Goal: Task Accomplishment & Management: Use online tool/utility

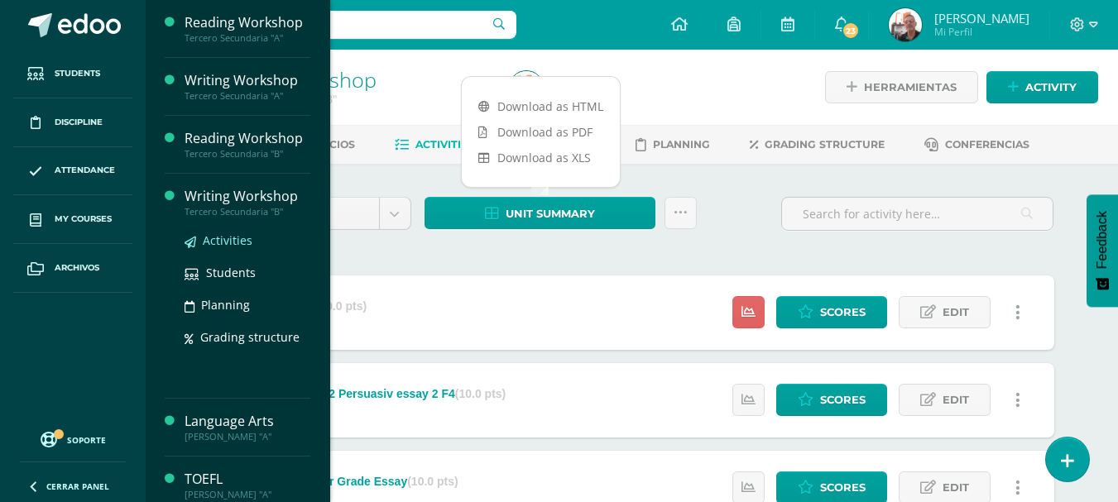
click at [222, 236] on span "Activities" at bounding box center [228, 241] width 50 height 16
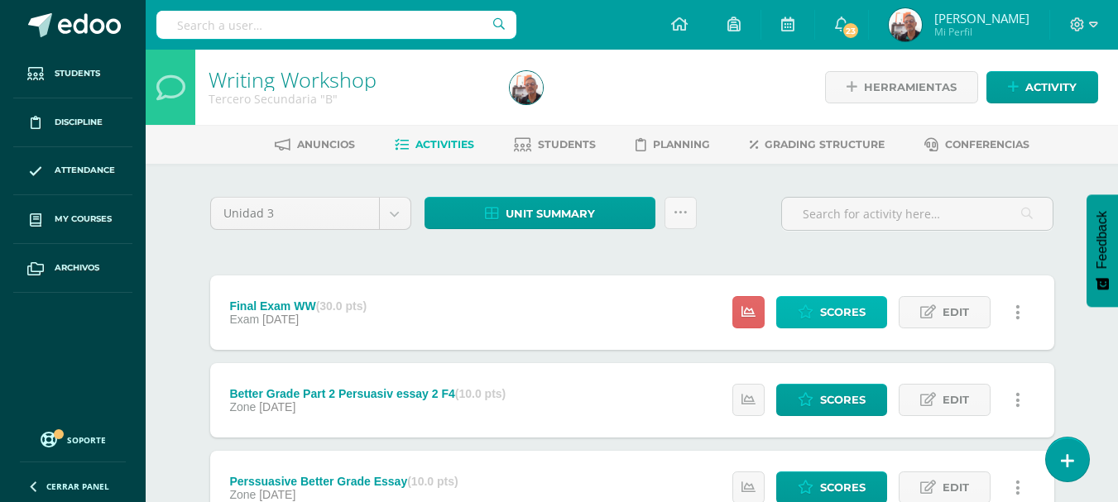
click at [842, 314] on span "Scores" at bounding box center [843, 312] width 46 height 31
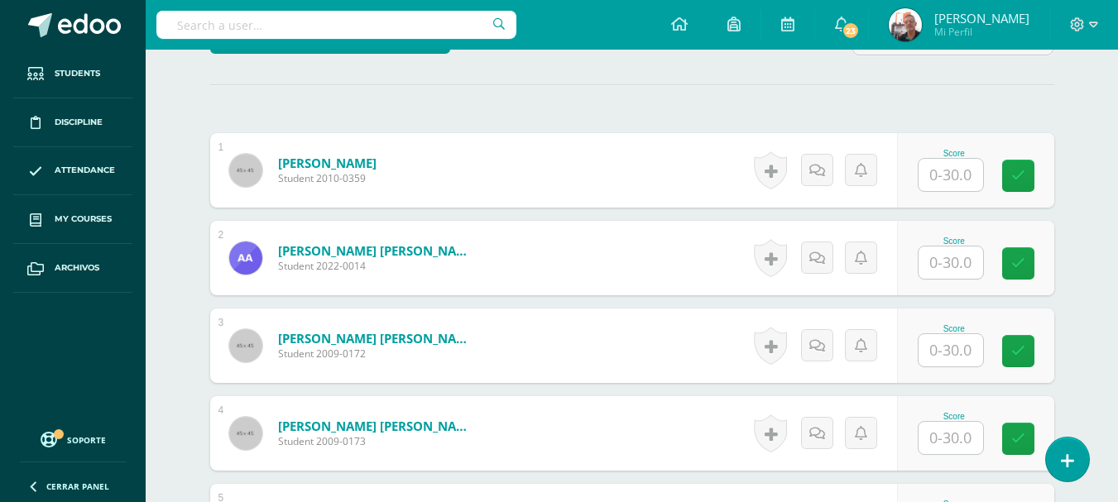
scroll to position [443, 0]
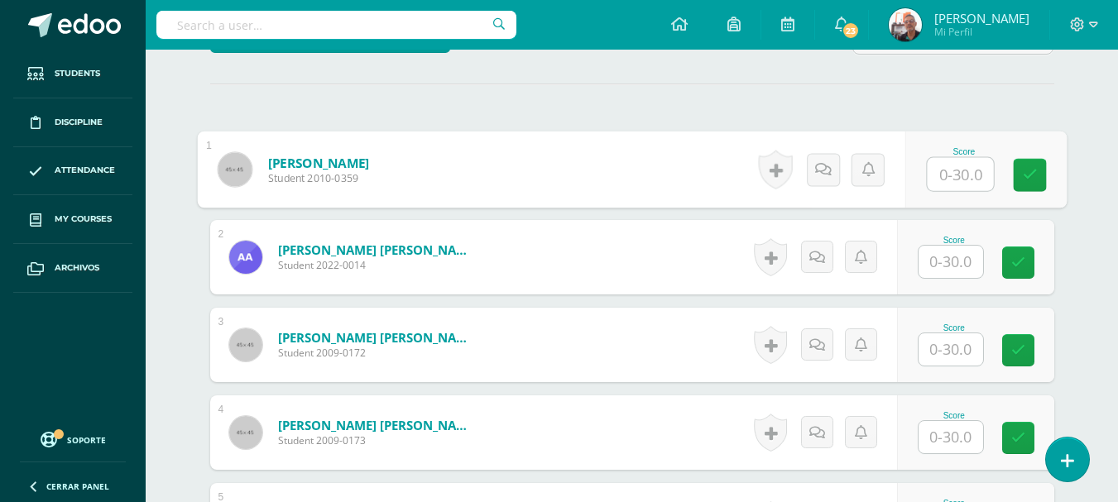
click at [943, 170] on input "text" at bounding box center [960, 174] width 66 height 33
type input "26"
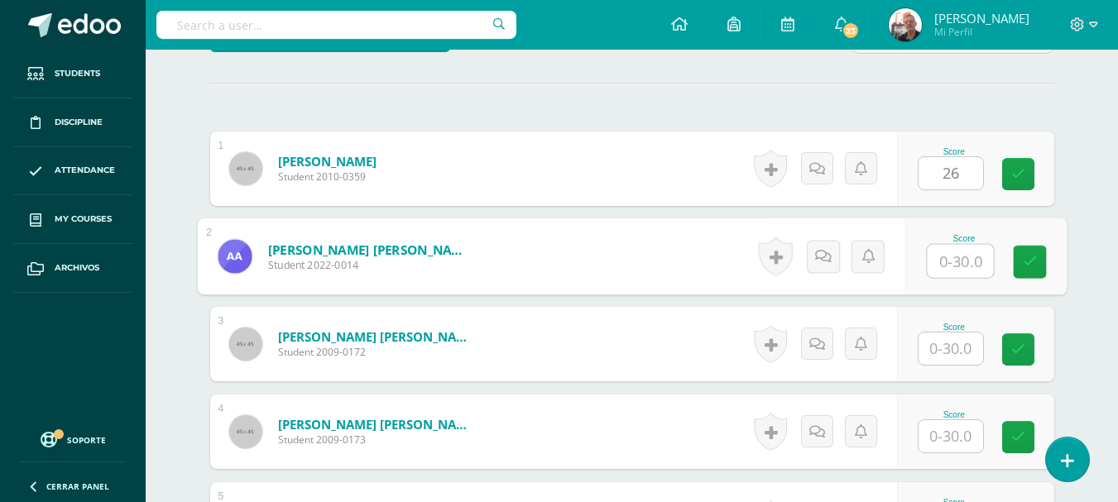
click at [971, 260] on input "text" at bounding box center [960, 261] width 66 height 33
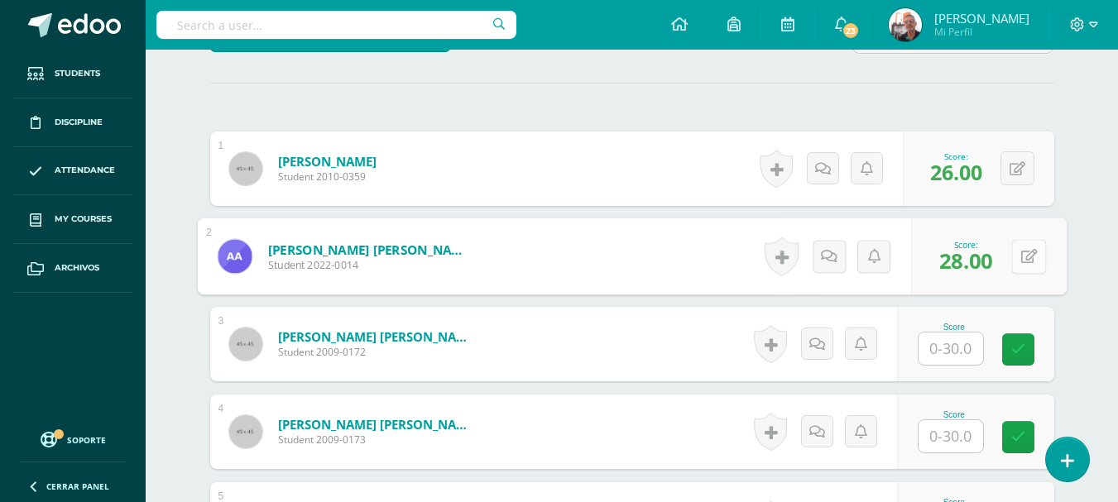
click at [1017, 258] on button at bounding box center [1028, 256] width 35 height 35
type input "0"
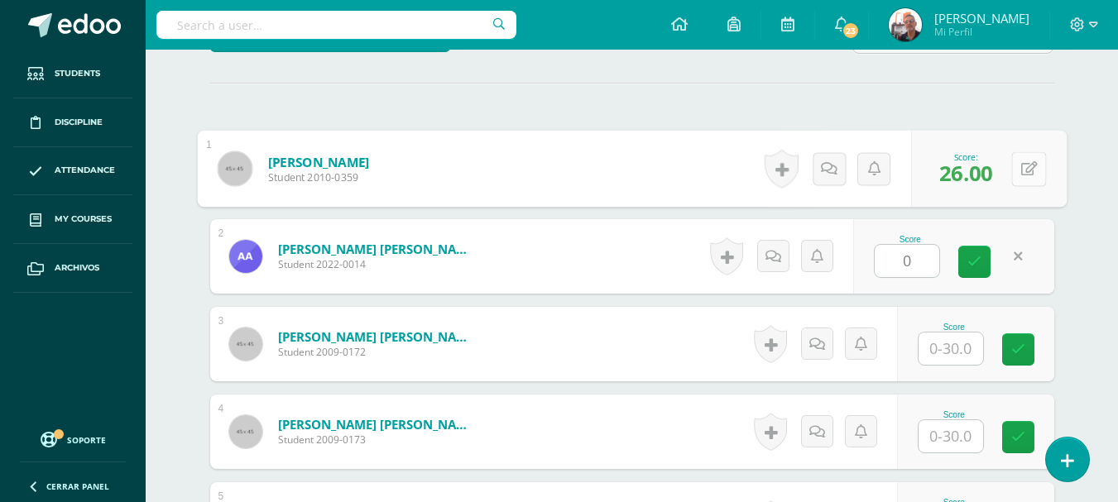
click at [1017, 168] on button at bounding box center [1028, 168] width 35 height 35
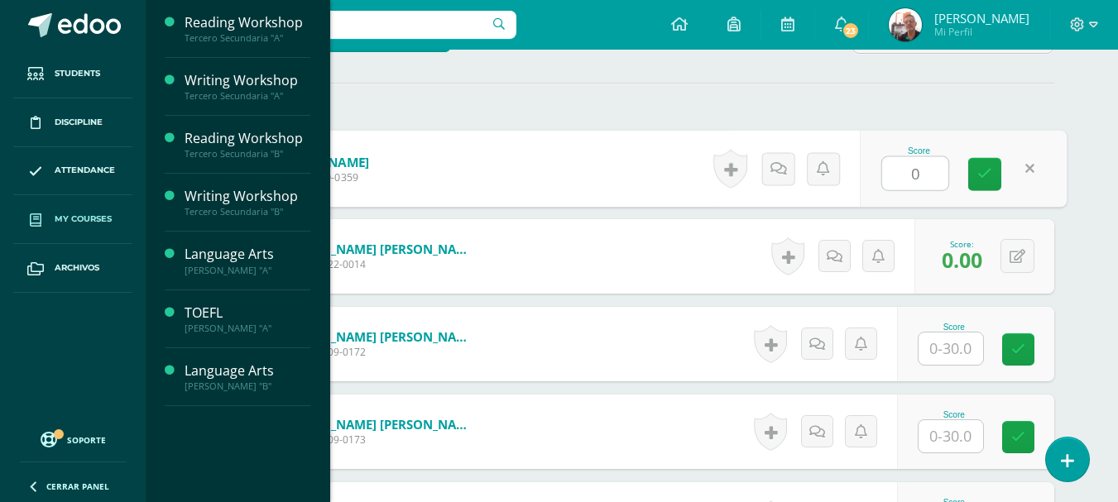
type input "0"
click at [80, 236] on link "My courses" at bounding box center [72, 219] width 119 height 49
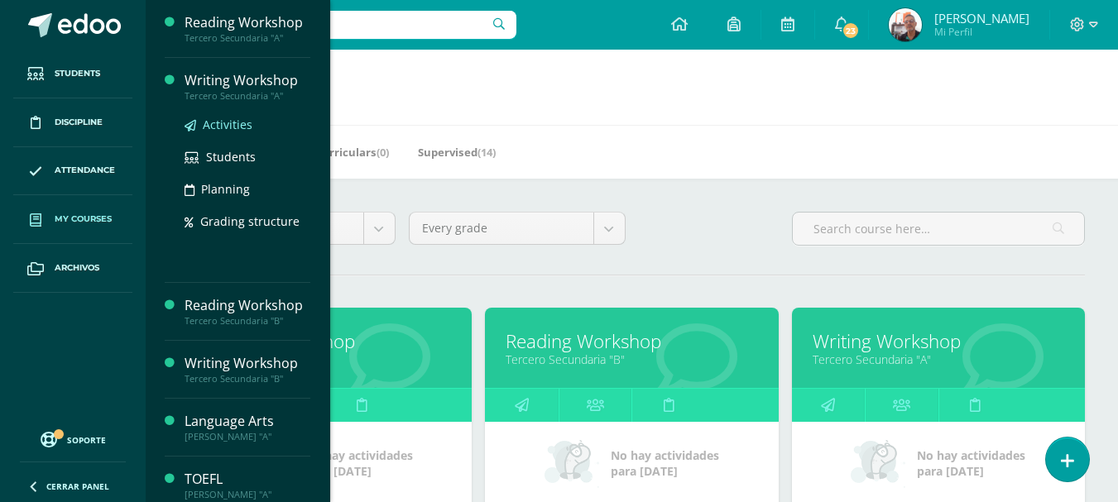
click at [227, 134] on link "Activities" at bounding box center [248, 124] width 126 height 19
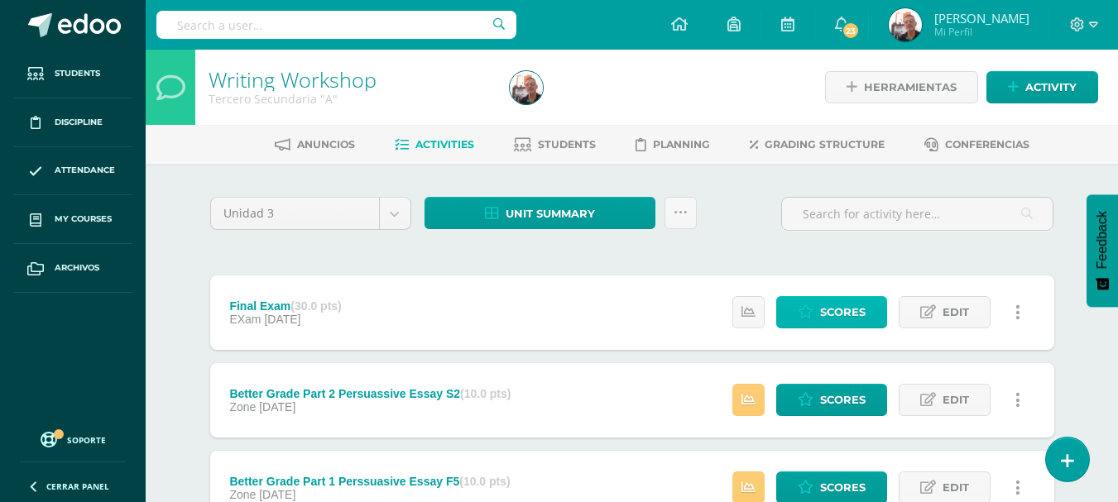
click at [830, 319] on span "Scores" at bounding box center [843, 312] width 46 height 31
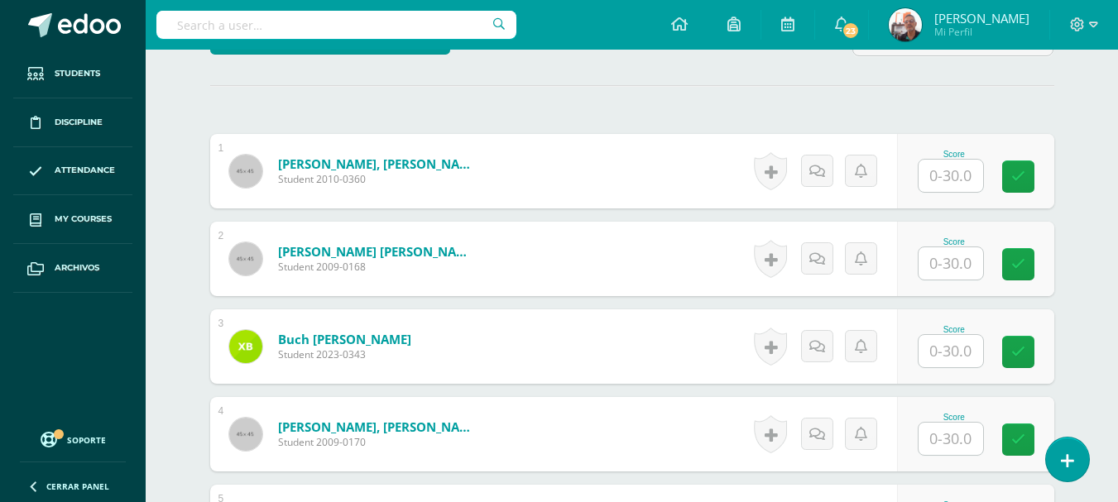
scroll to position [442, 0]
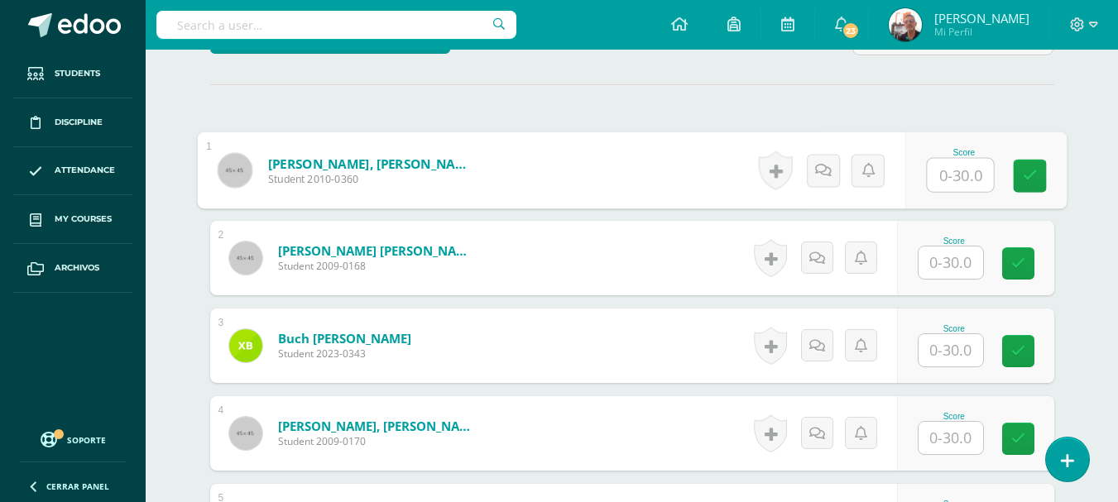
click at [953, 184] on input "text" at bounding box center [960, 175] width 66 height 33
type input "26"
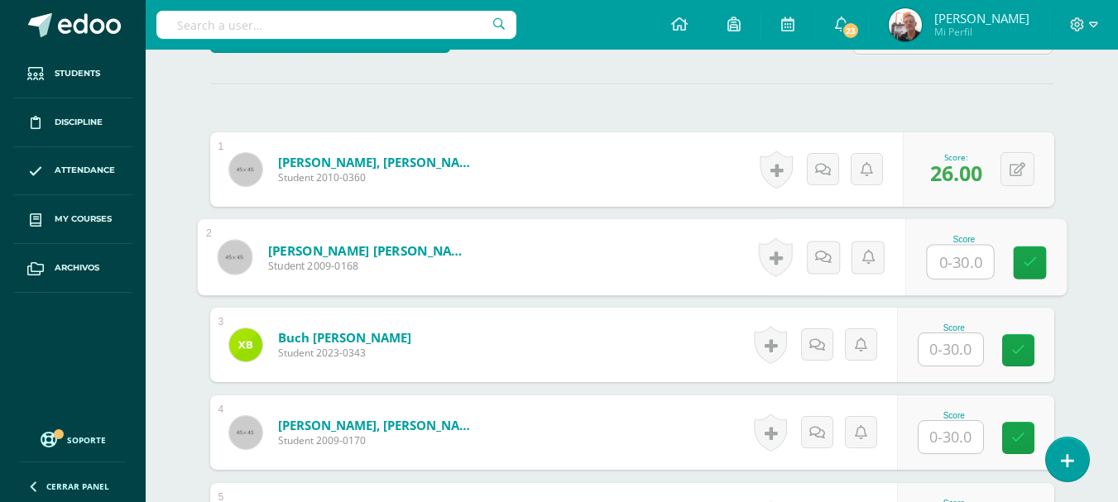
scroll to position [444, 0]
type input "28"
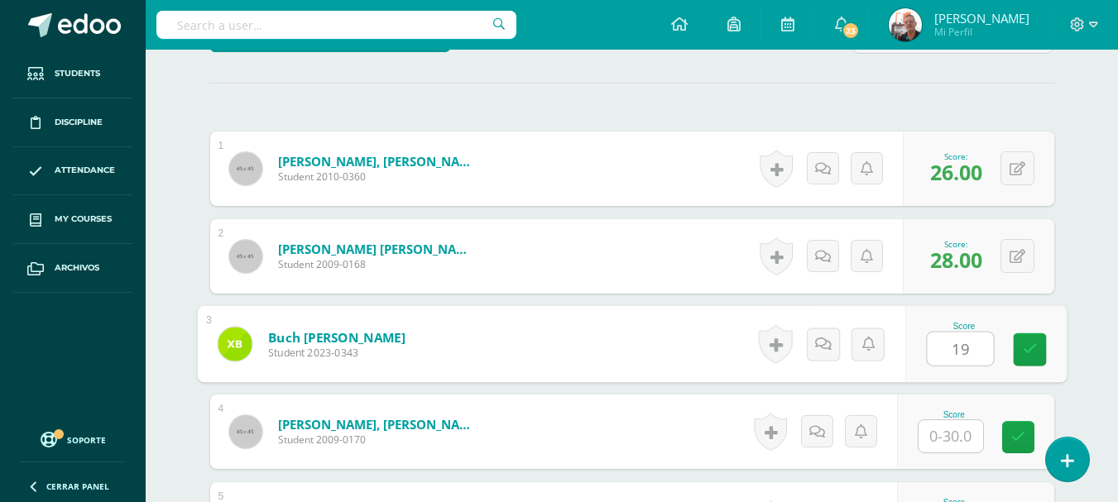
type input "19"
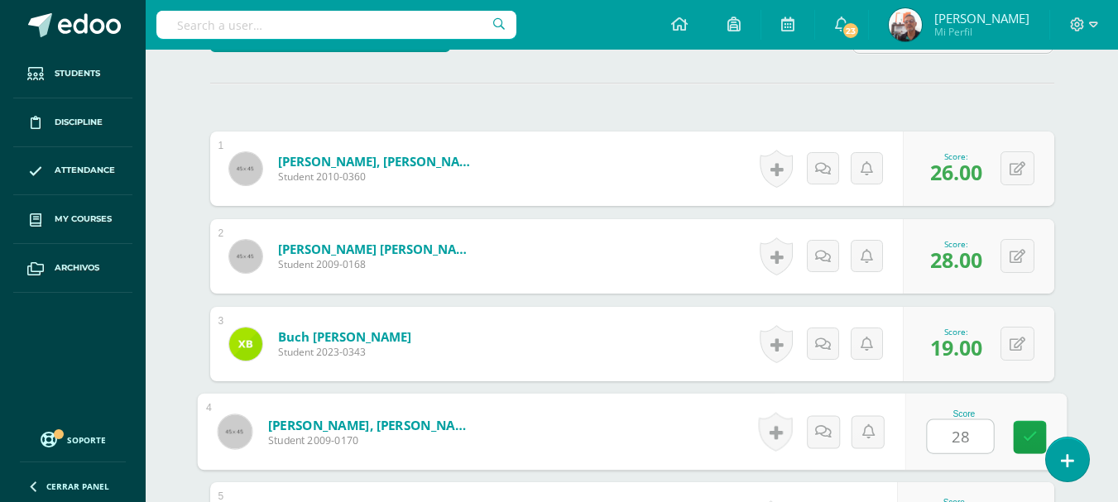
type input "28"
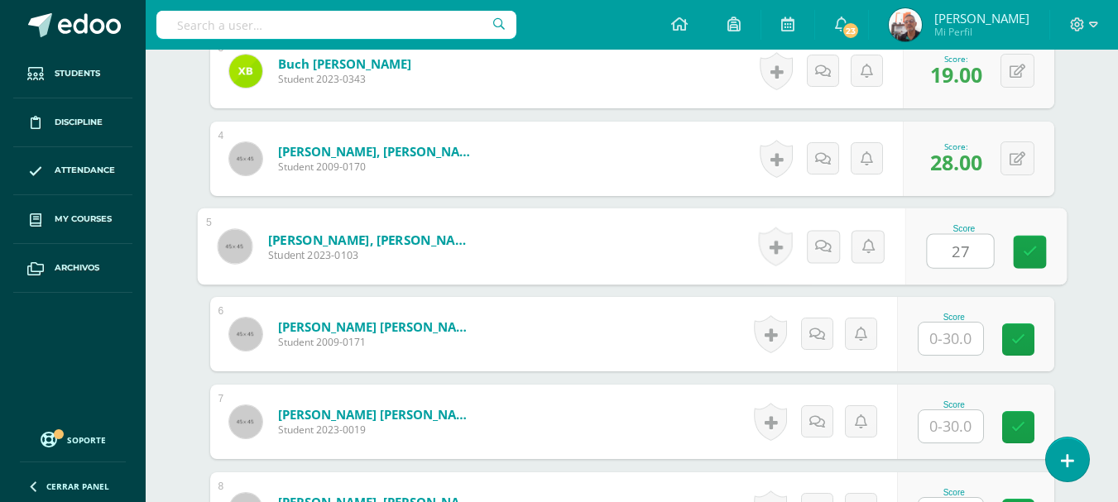
type input "27"
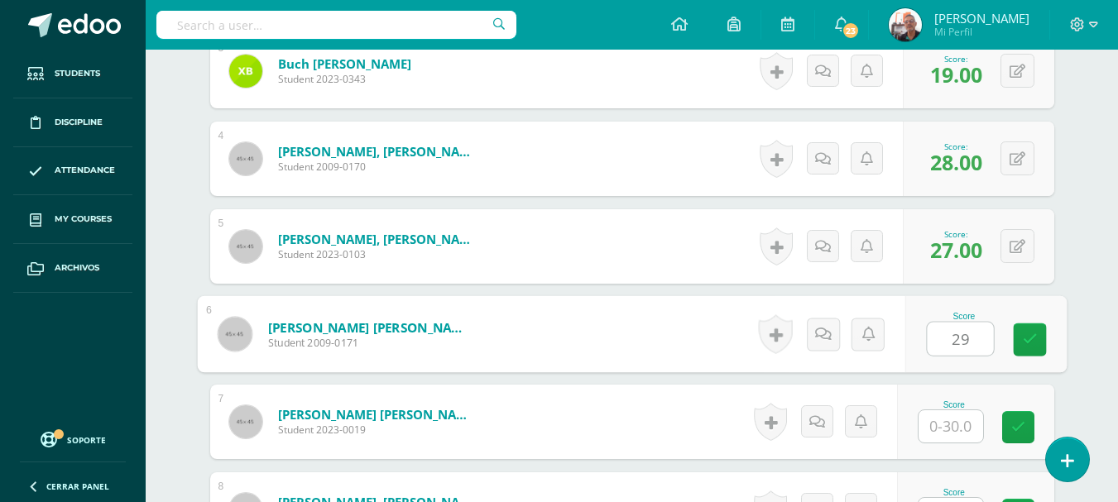
type input "29"
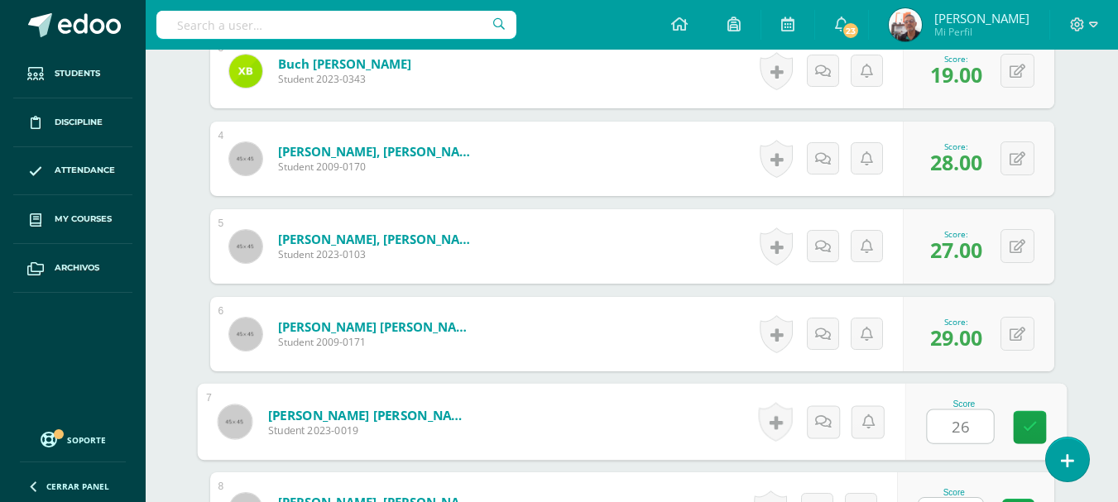
type input "26"
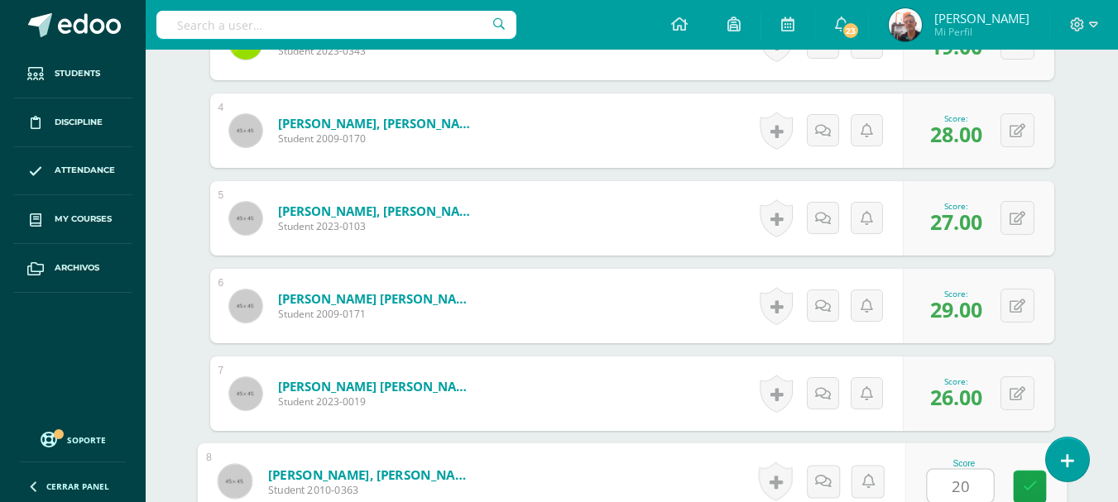
type input "20"
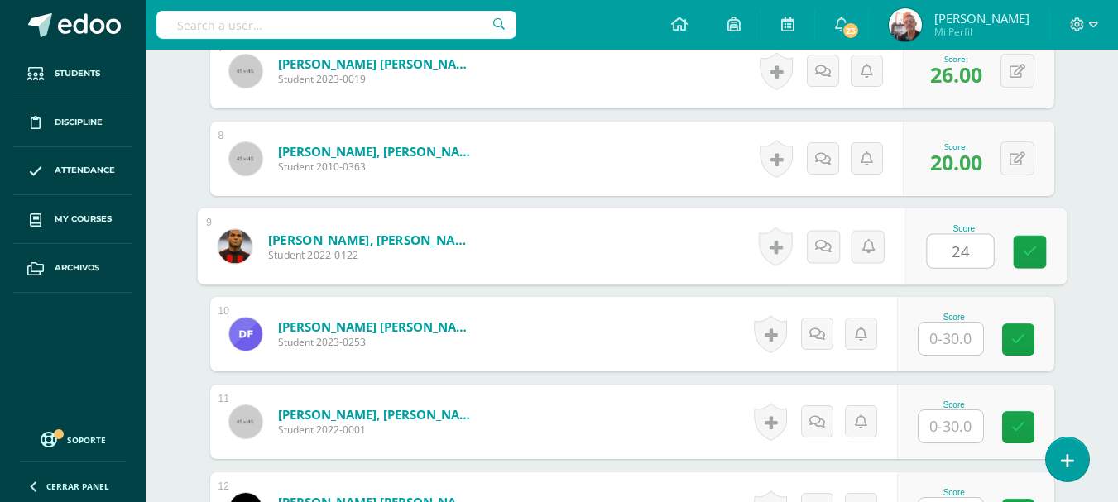
type input "24"
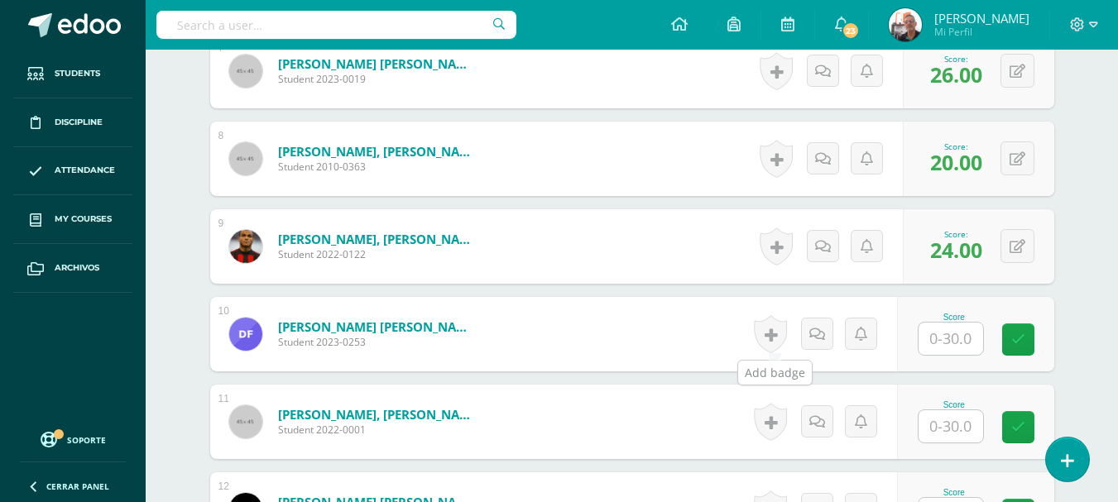
click at [762, 343] on link at bounding box center [770, 334] width 33 height 38
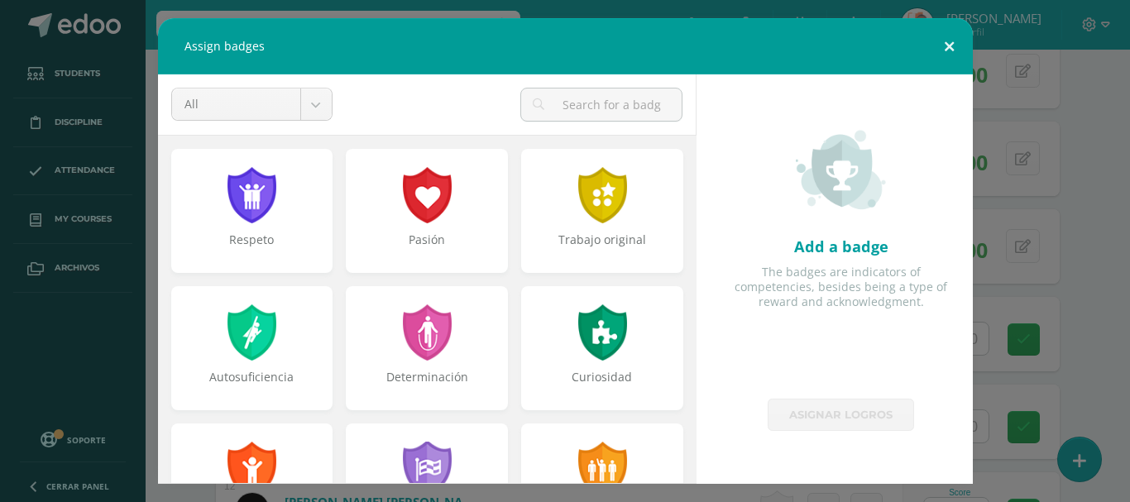
click at [948, 47] on button at bounding box center [949, 46] width 47 height 56
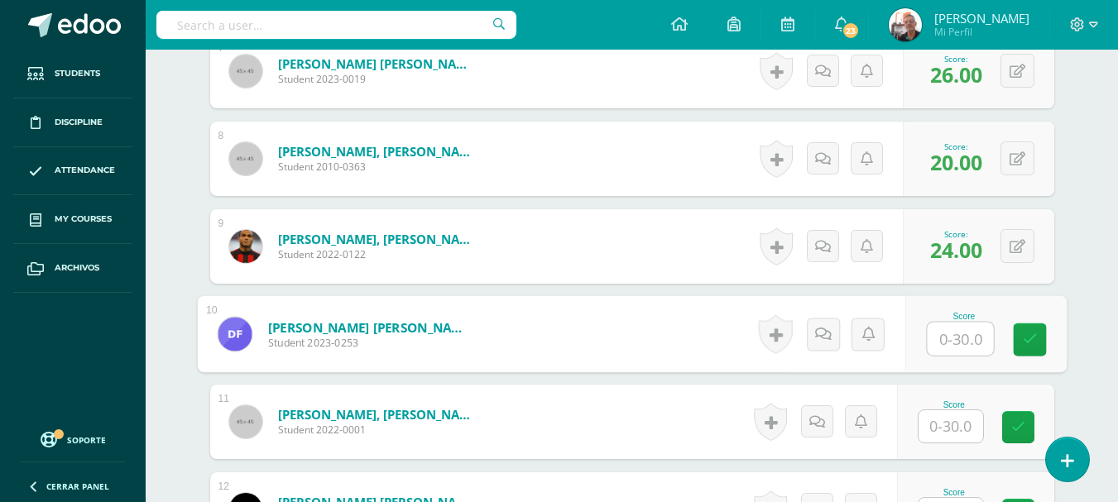
click at [954, 338] on input "text" at bounding box center [960, 339] width 66 height 33
type input "25"
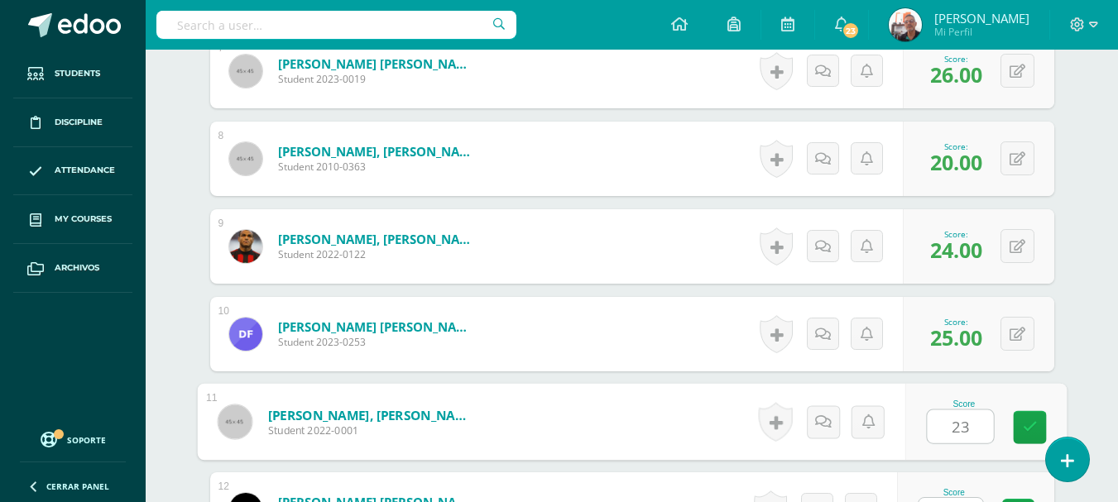
type input "23"
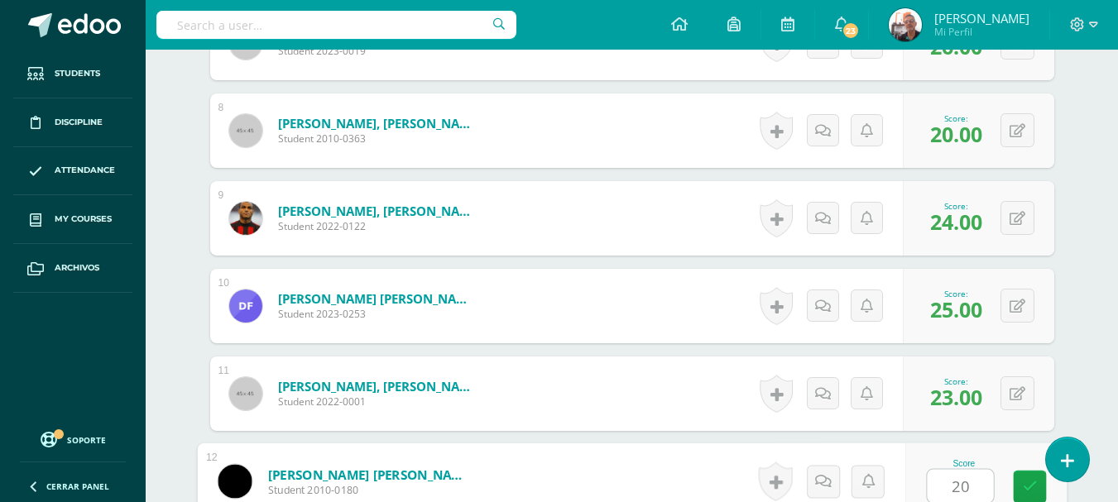
type input "20"
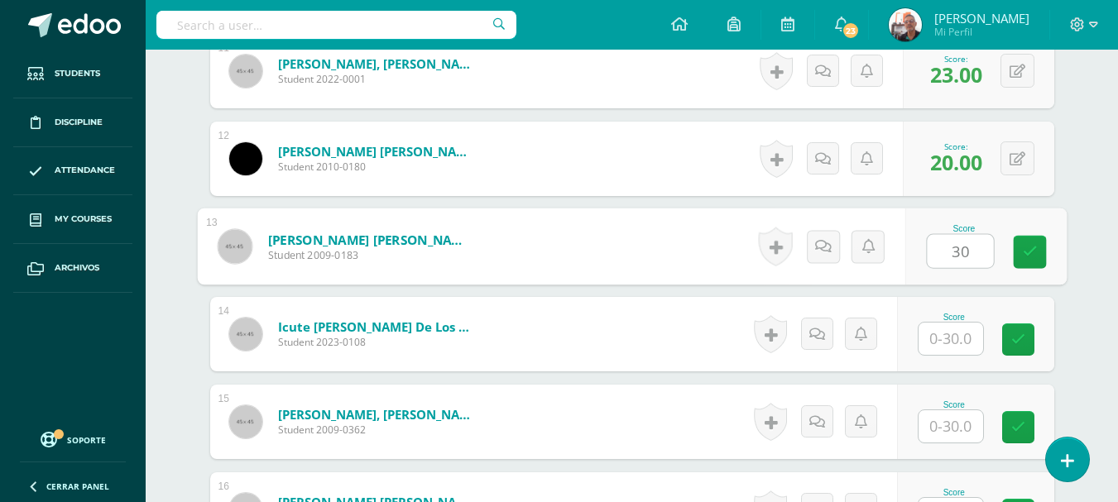
type input "30"
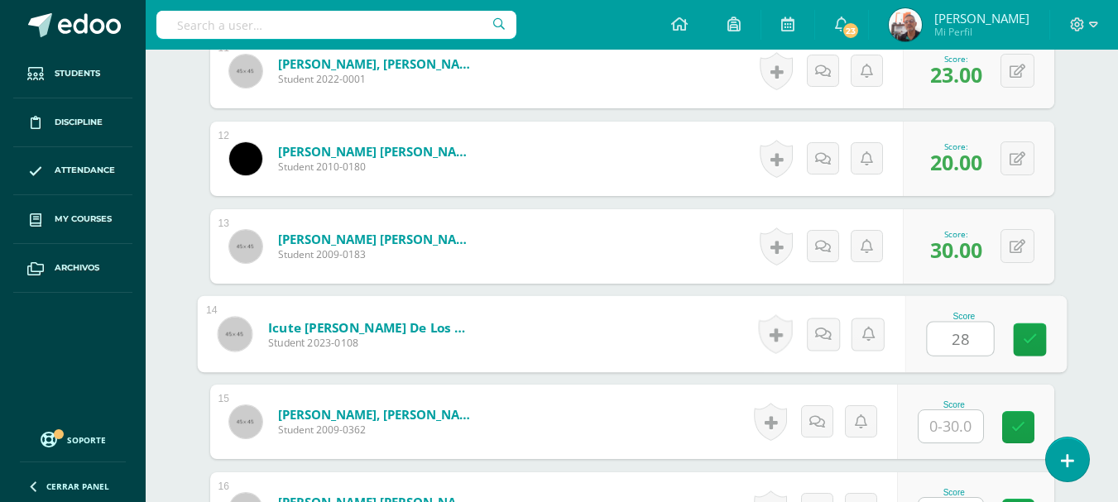
type input "28"
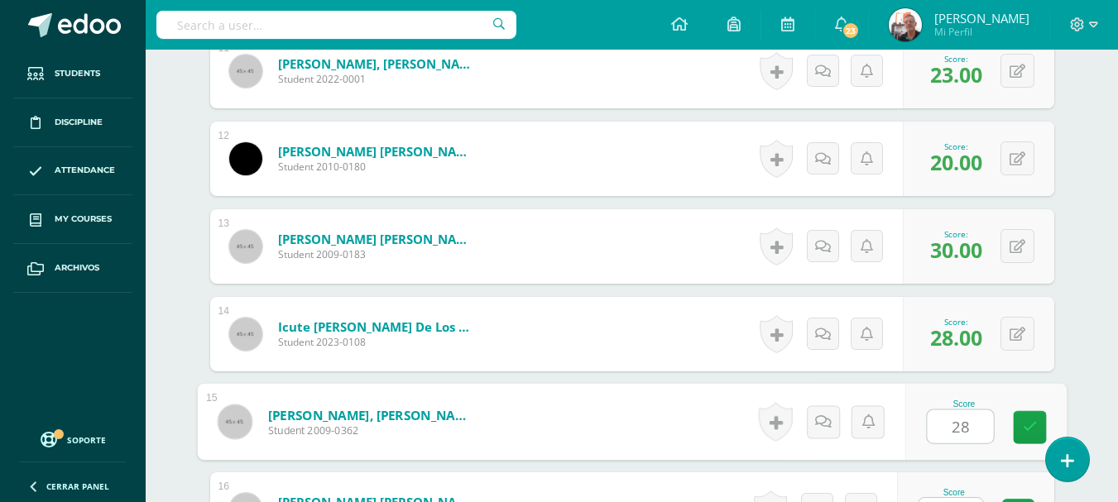
type input "28"
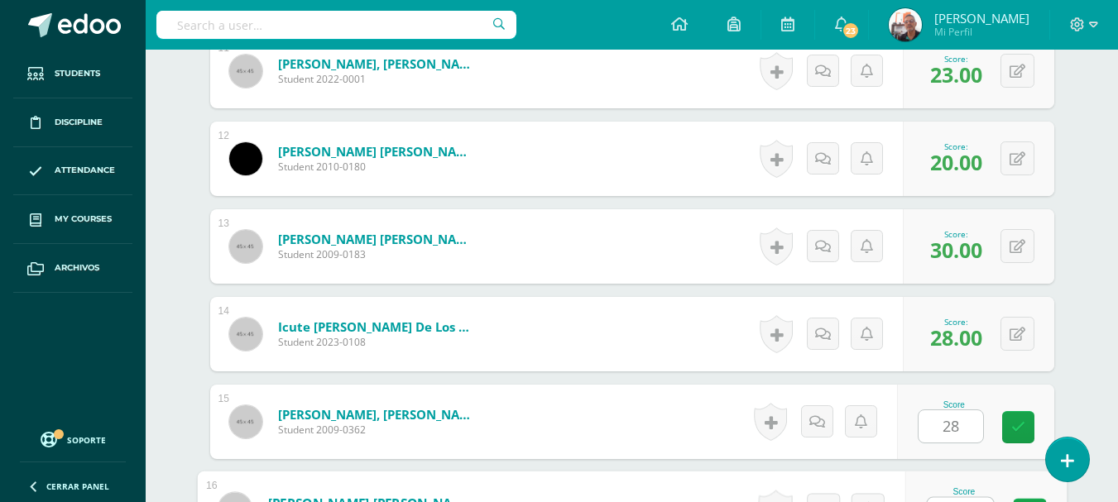
scroll to position [1447, 0]
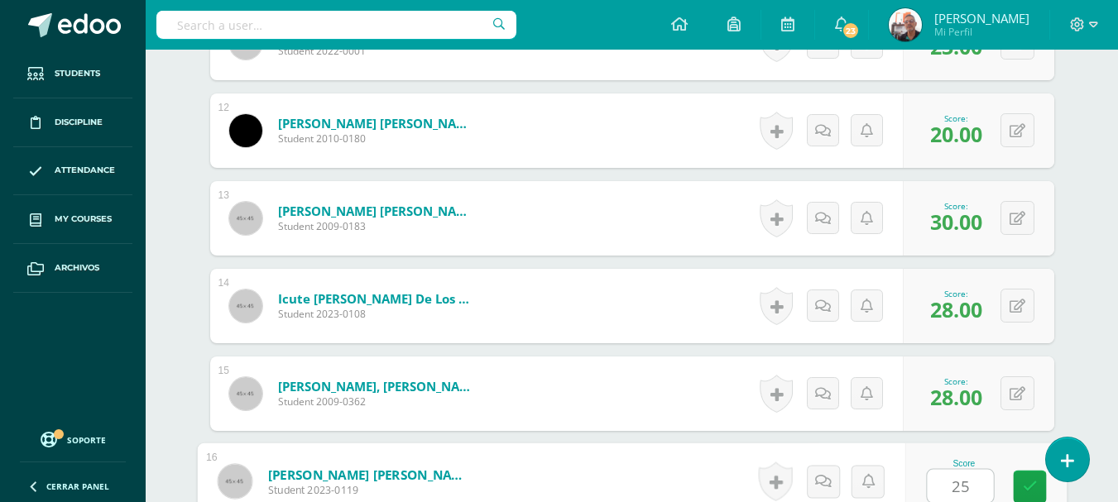
type input "25"
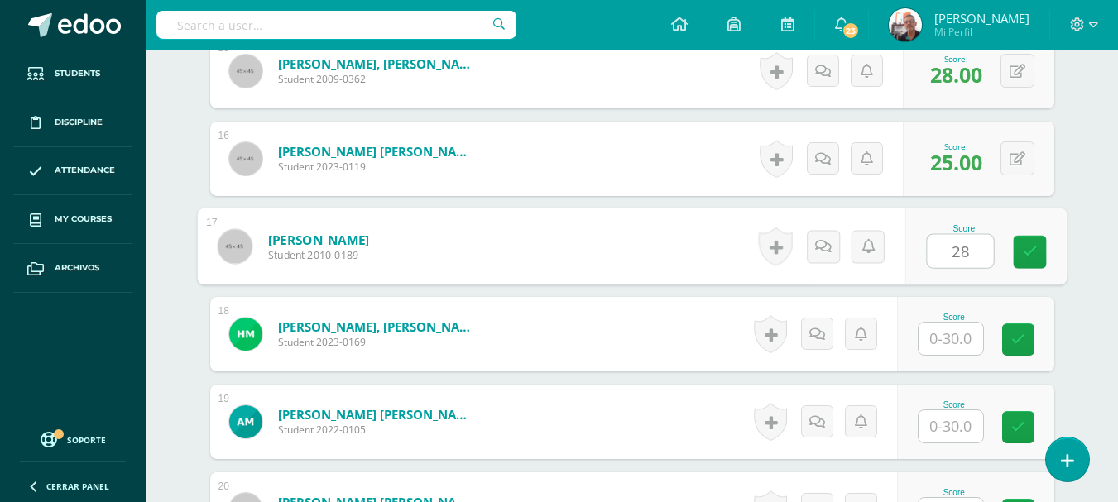
type input "28"
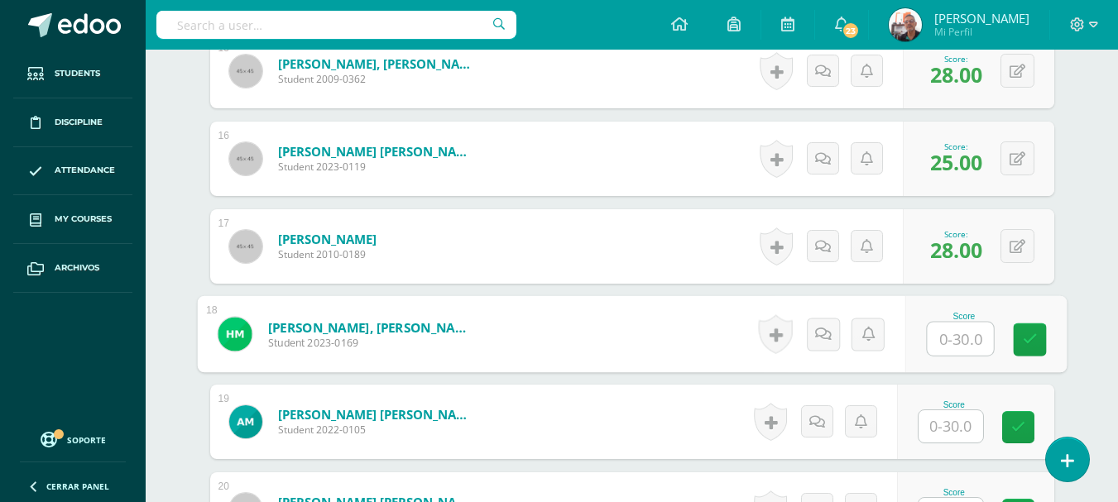
click at [937, 329] on input "text" at bounding box center [960, 339] width 66 height 33
type input "24"
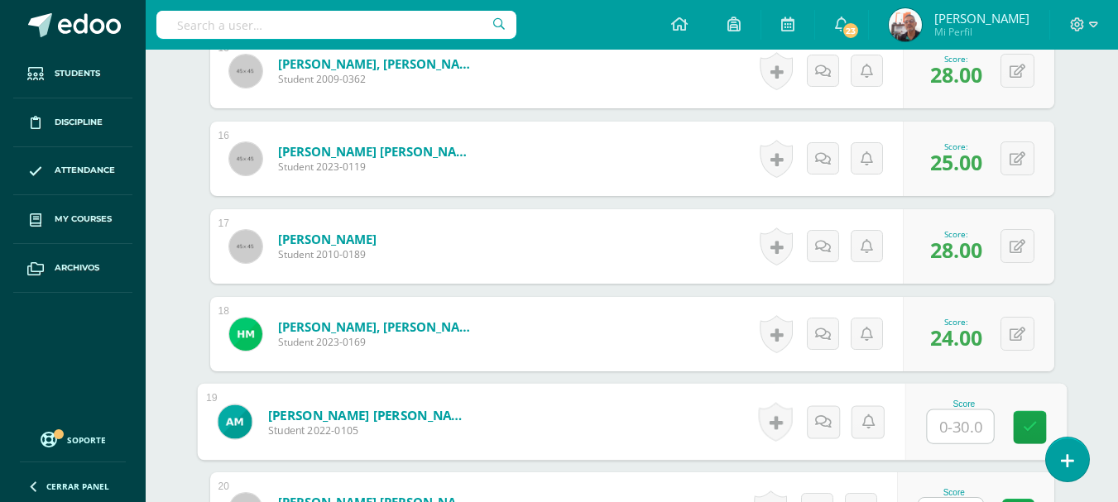
click at [954, 420] on input "text" at bounding box center [960, 426] width 66 height 33
type input "28"
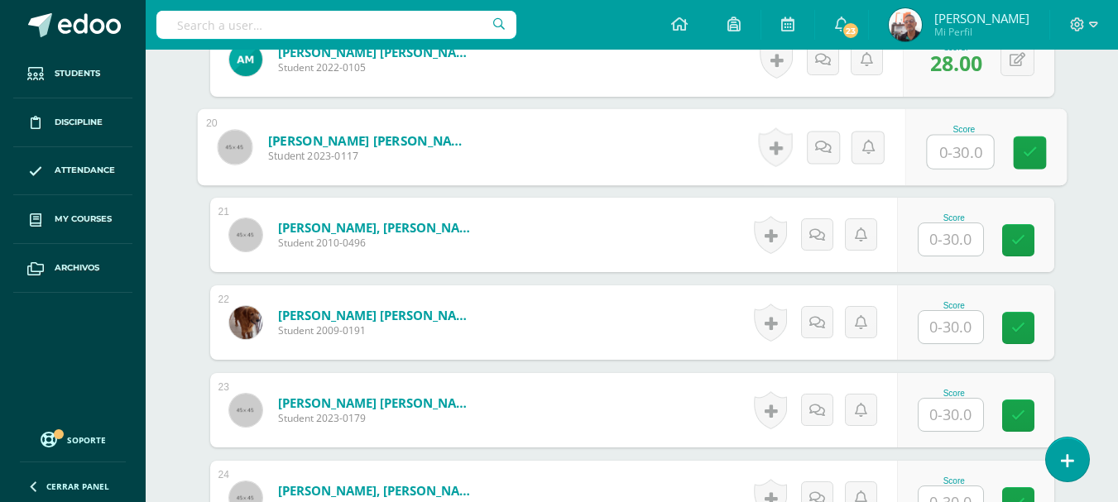
scroll to position [2129, 0]
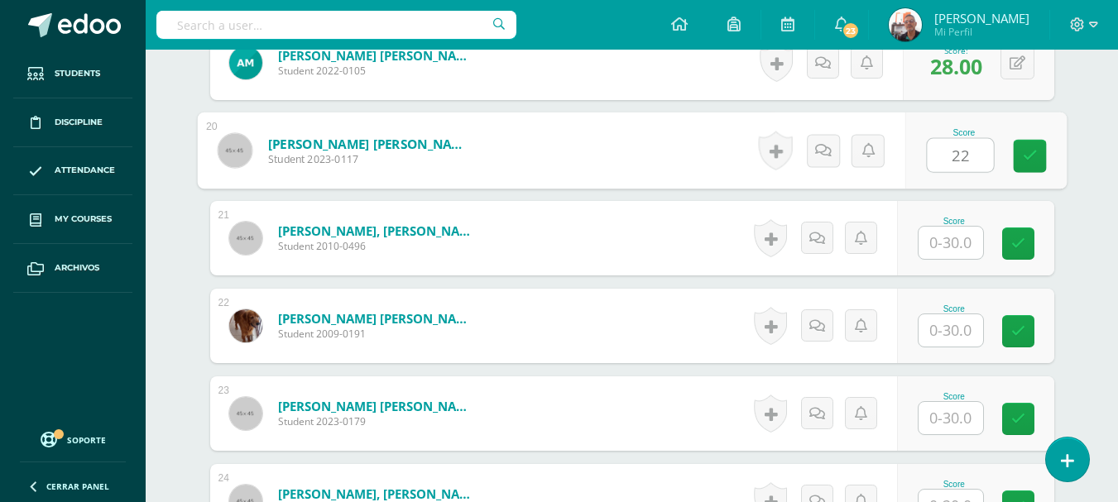
type input "22"
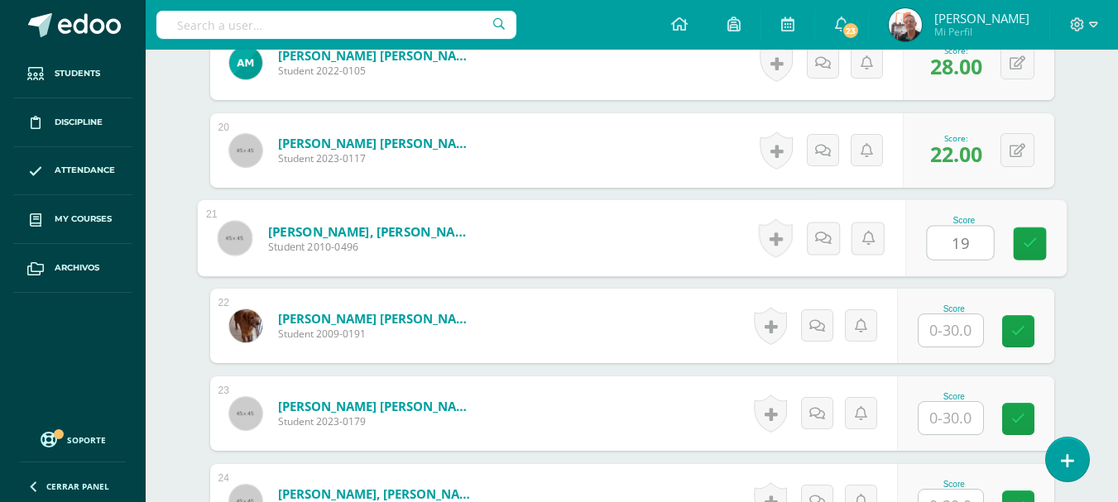
type input "19"
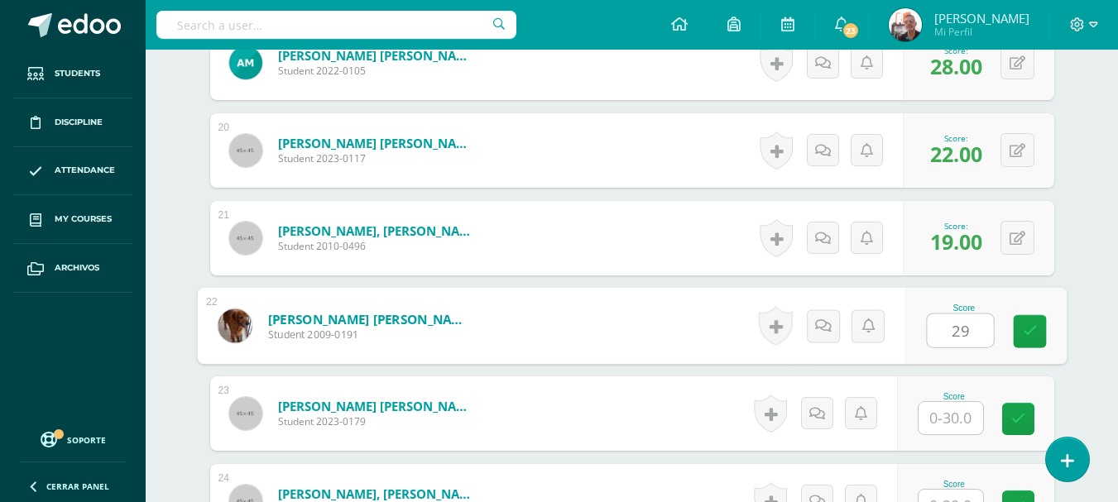
type input "29"
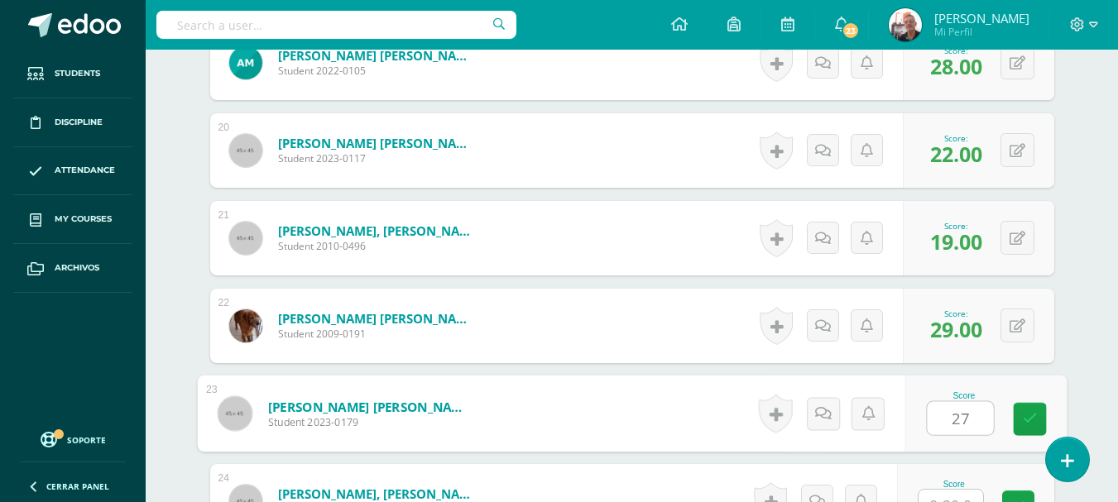
type input "27"
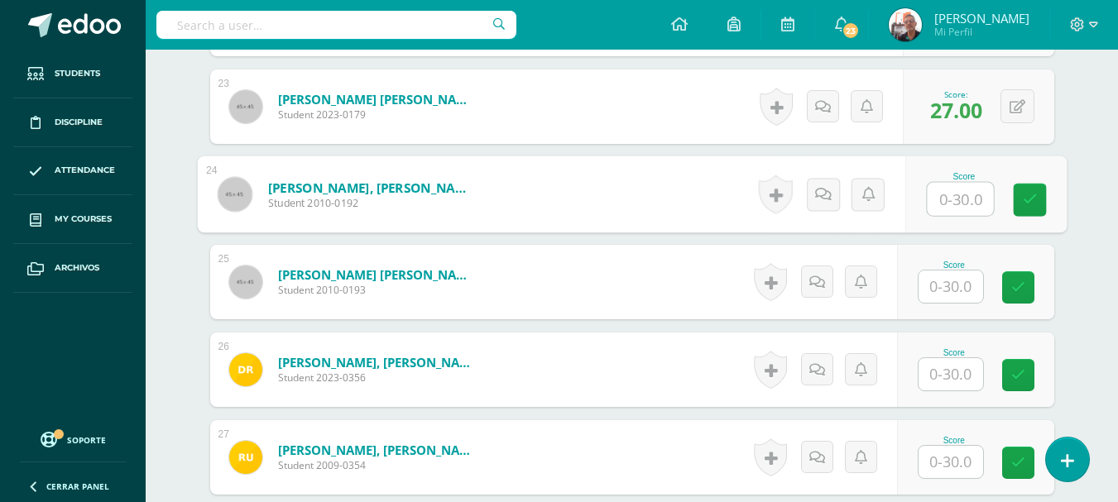
scroll to position [2479, 0]
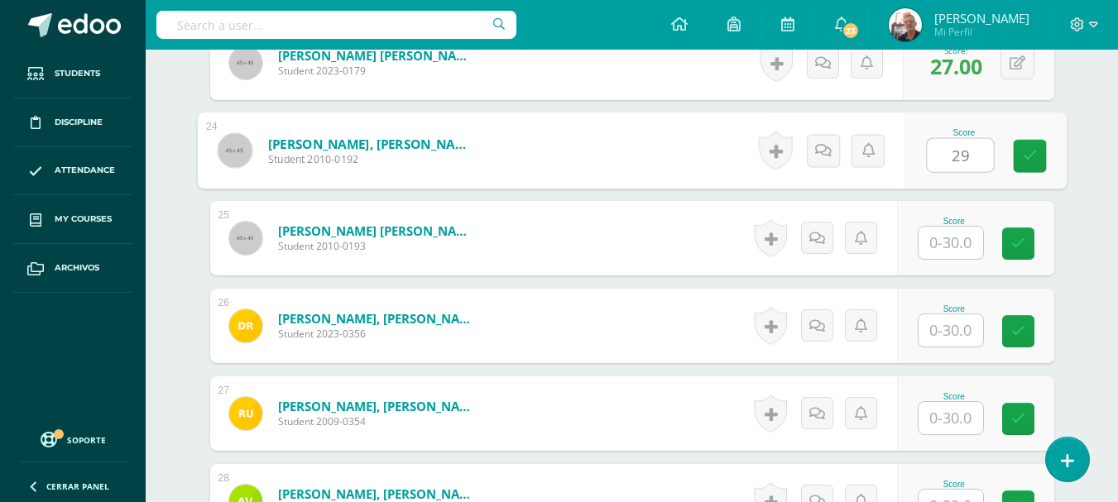
type input "29"
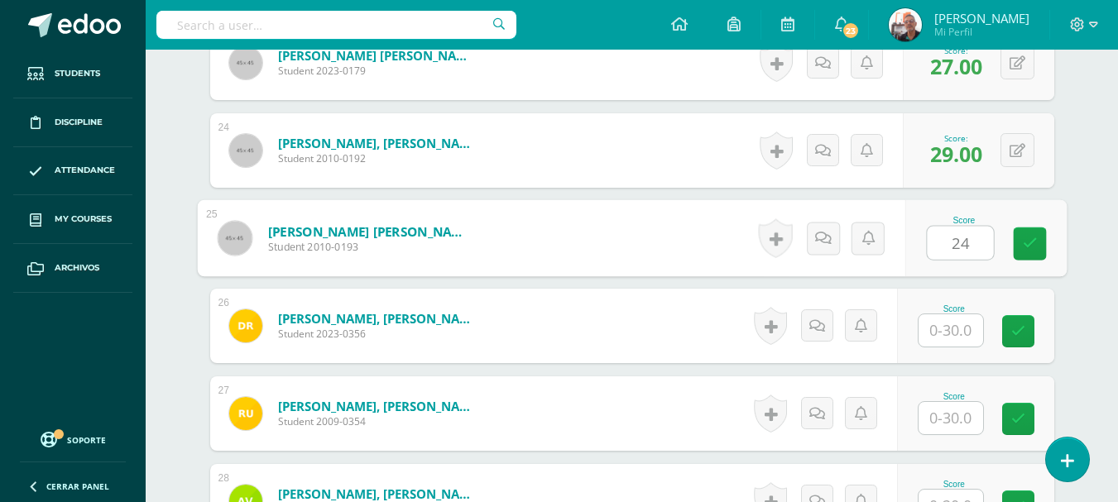
type input "24"
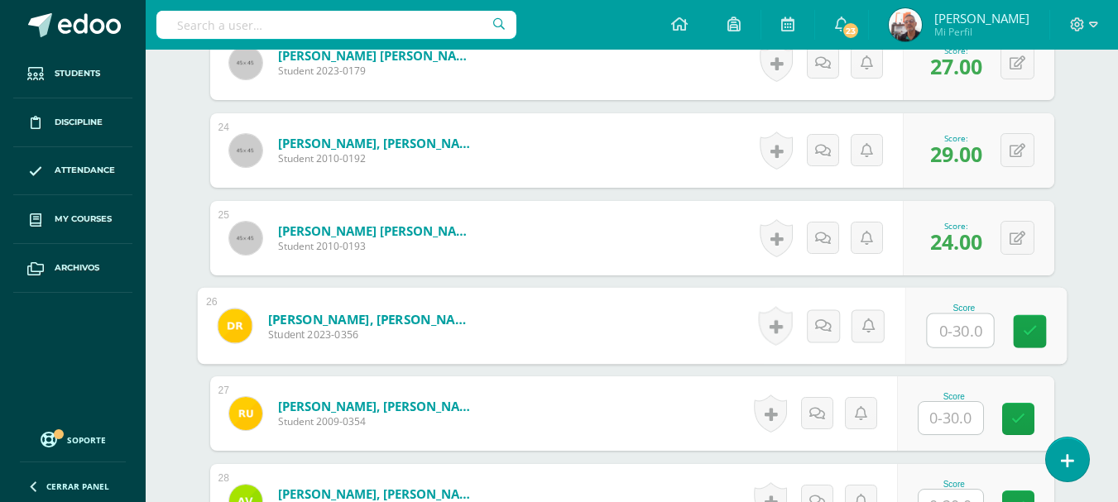
scroll to position [2562, 0]
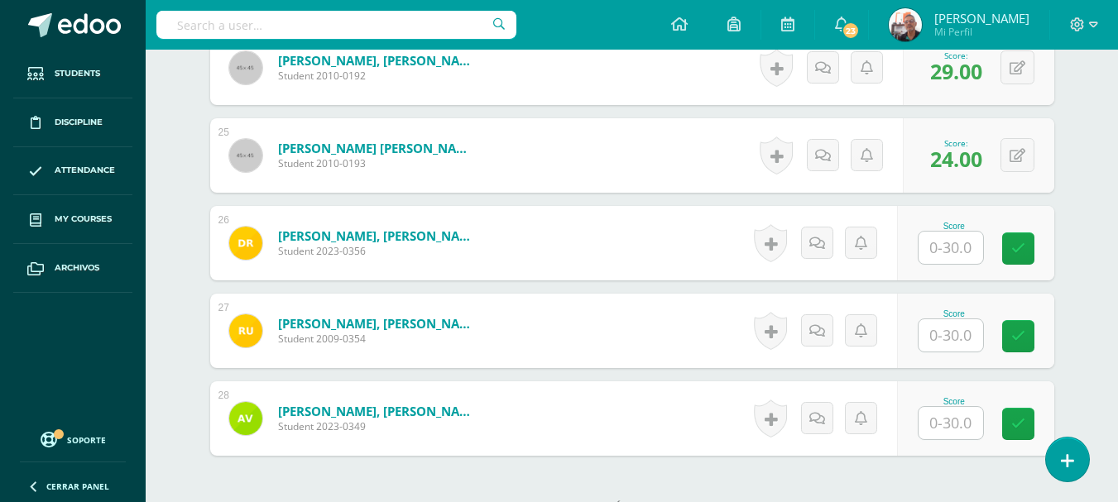
click at [936, 247] on input "text" at bounding box center [951, 248] width 65 height 32
type input "18"
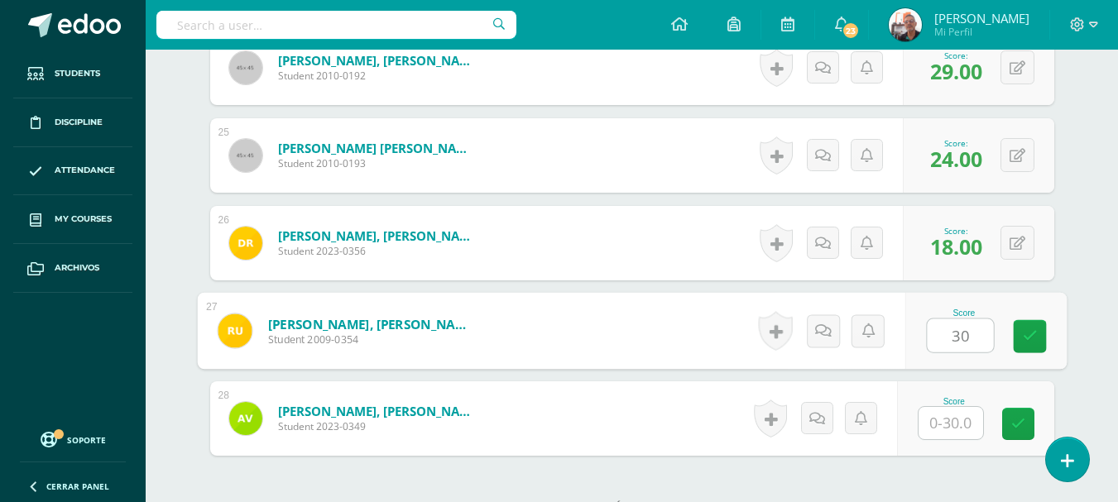
type input "30"
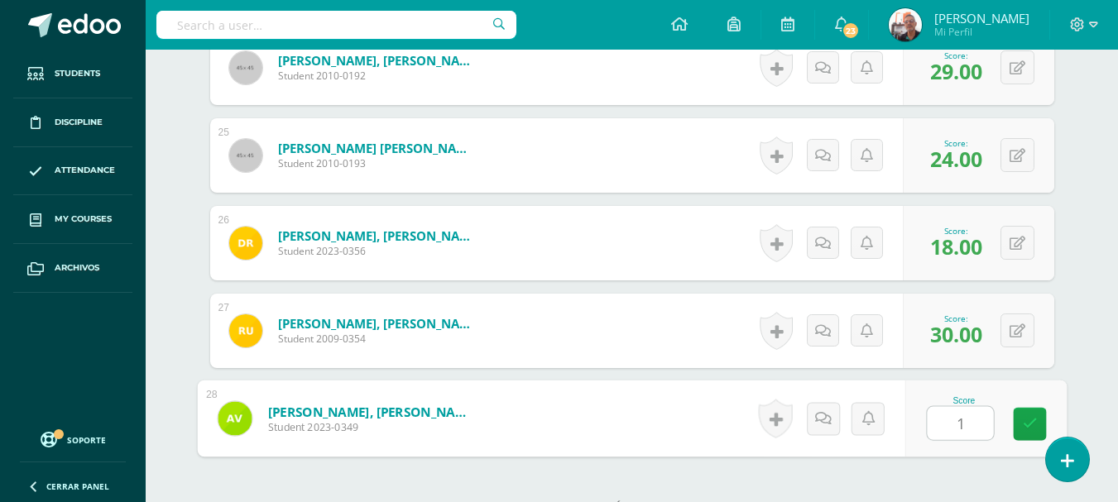
type input "16"
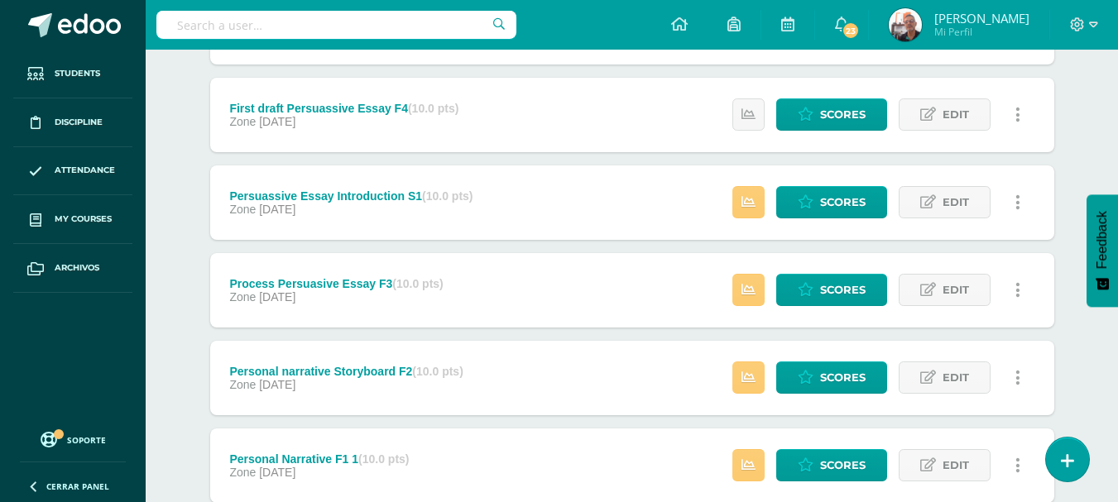
scroll to position [572, 0]
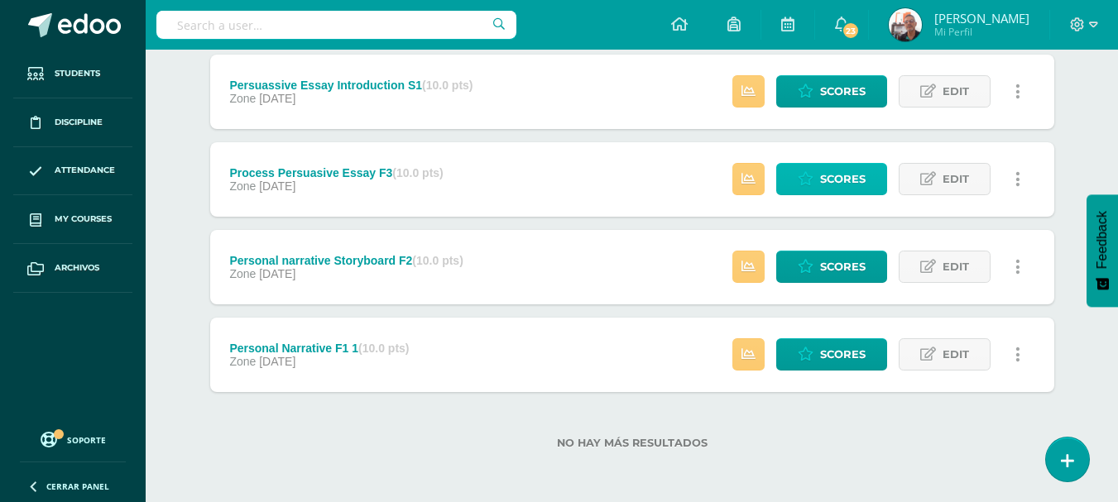
click at [868, 182] on link "Scores" at bounding box center [831, 179] width 111 height 32
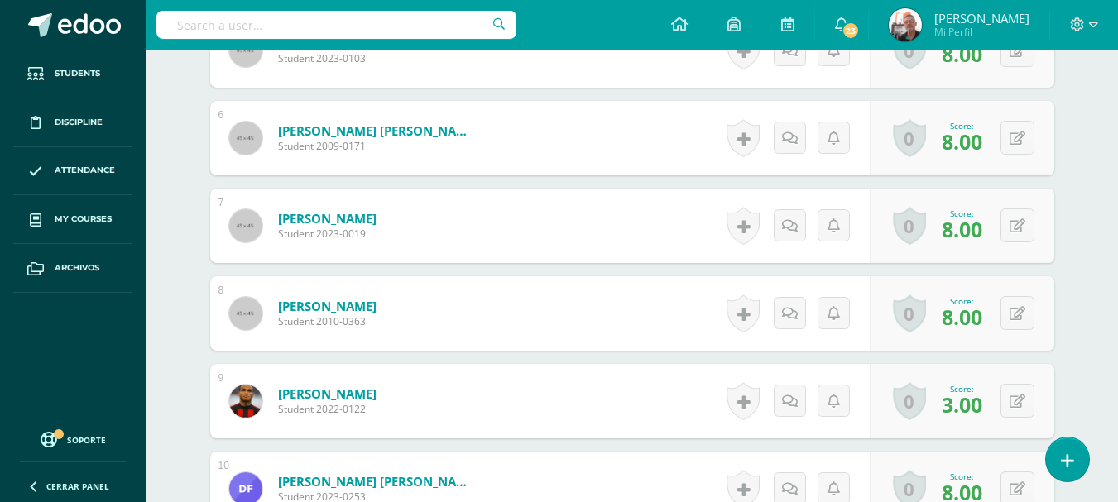
scroll to position [910, 0]
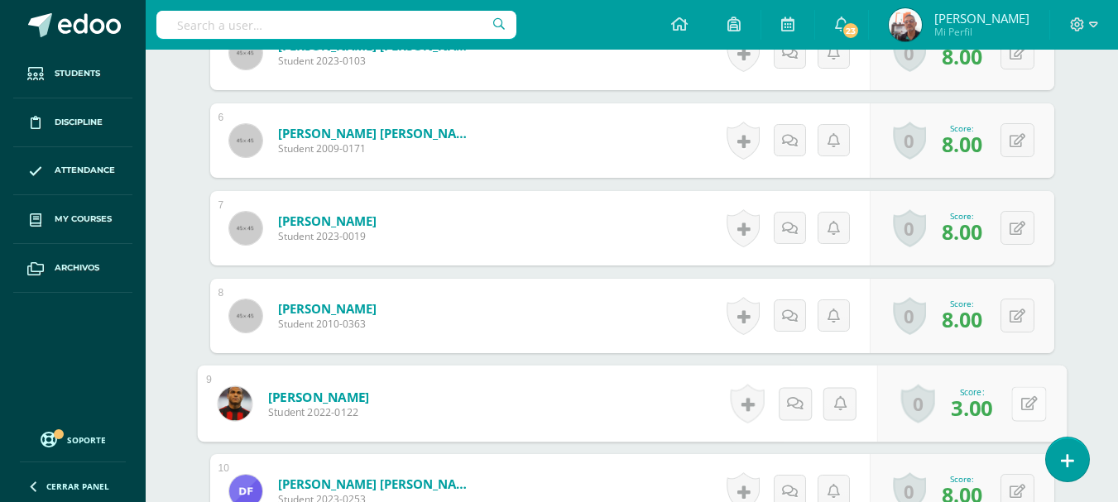
click at [1021, 400] on icon at bounding box center [1028, 403] width 17 height 14
type input "7"
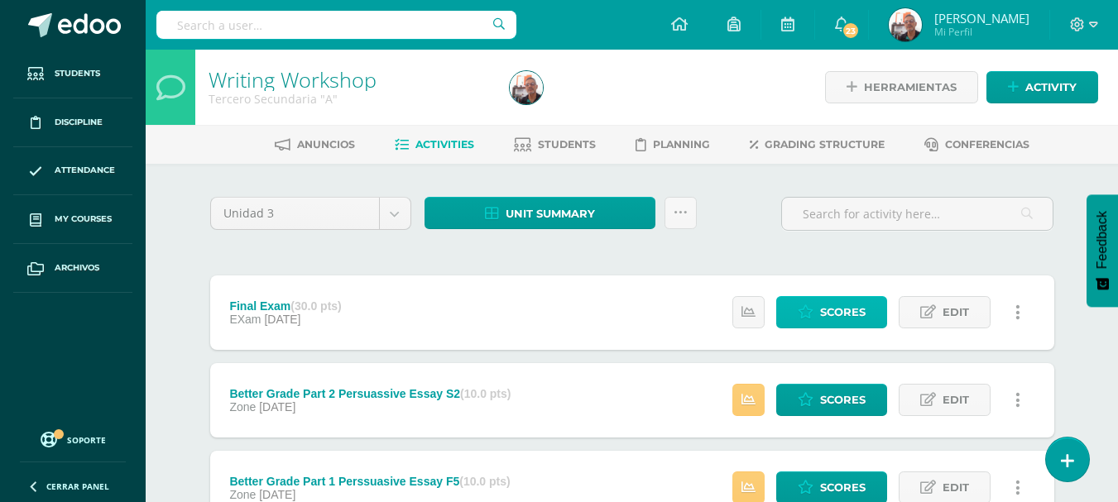
click at [835, 300] on span "Scores" at bounding box center [843, 312] width 46 height 31
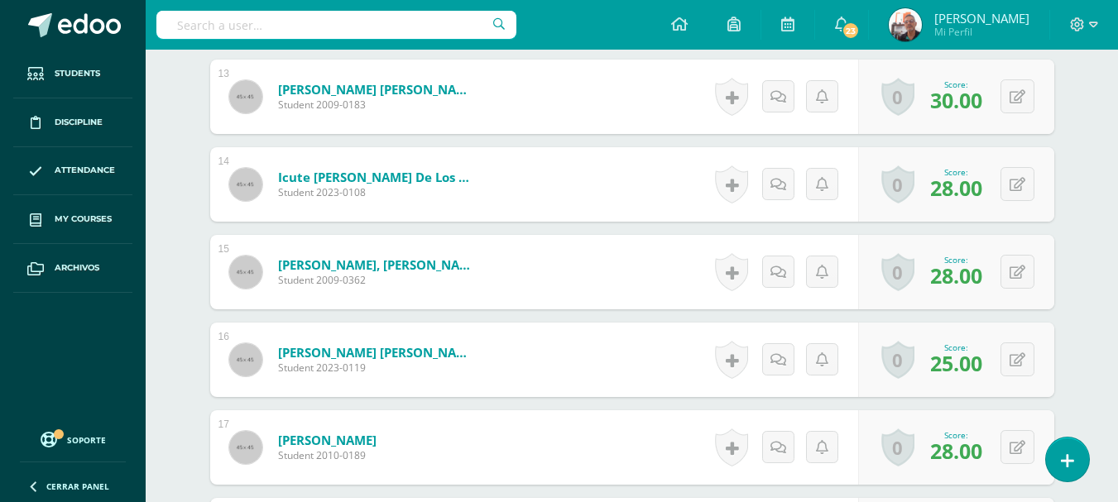
scroll to position [1617, 0]
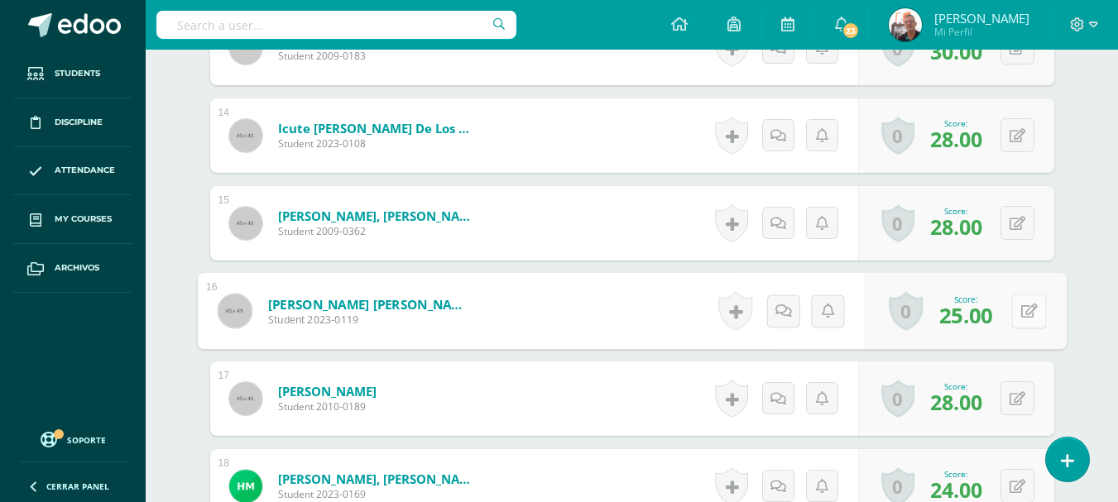
click at [1025, 310] on button at bounding box center [1028, 311] width 35 height 35
type input "18"
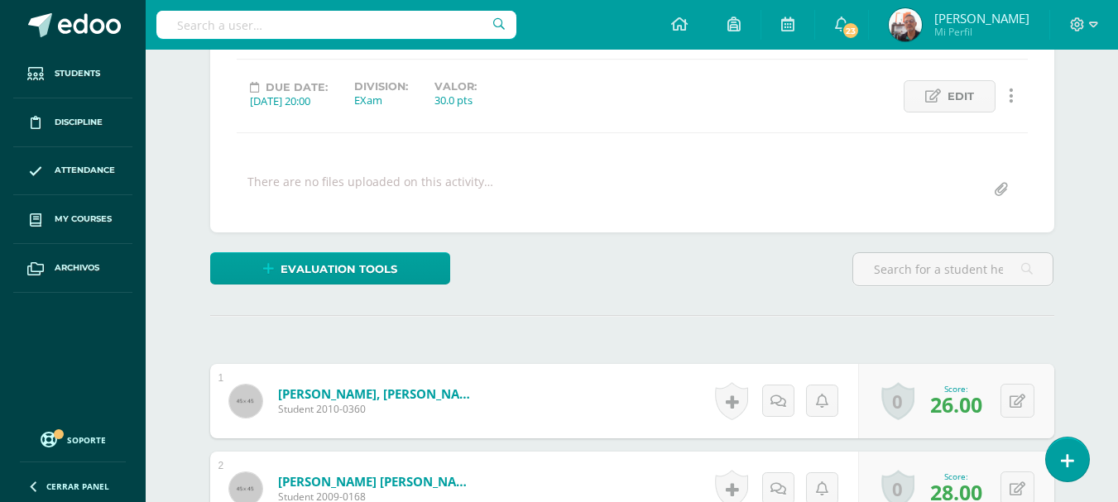
scroll to position [0, 0]
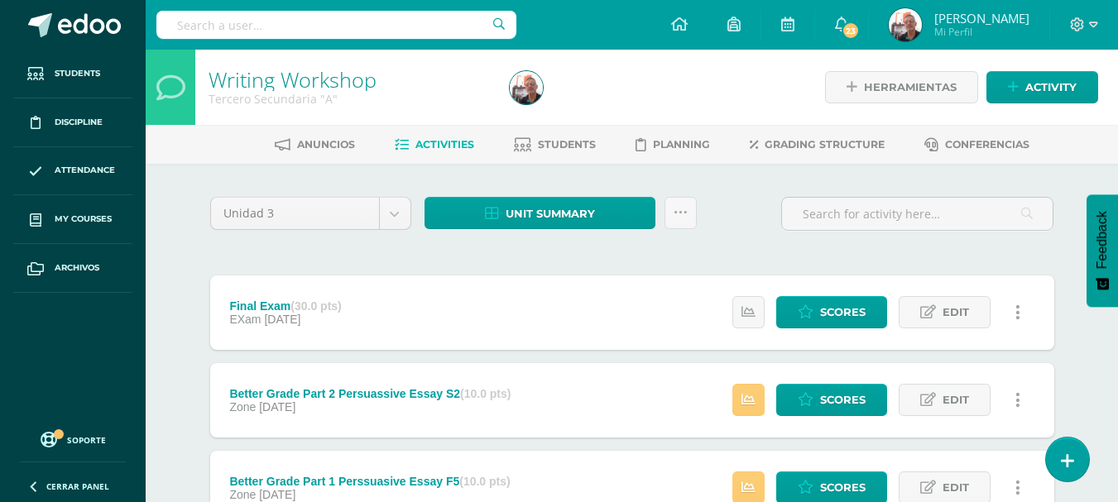
scroll to position [83, 0]
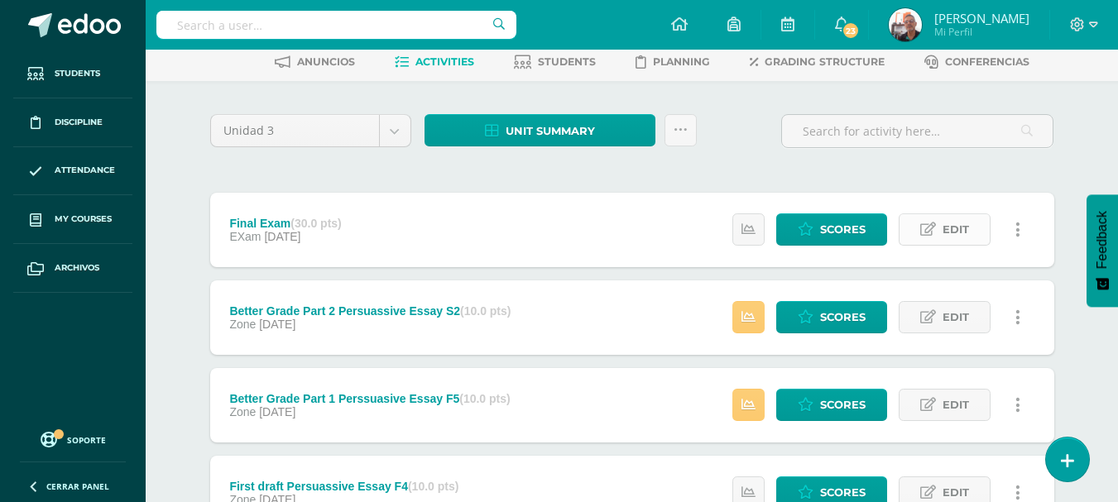
click at [951, 229] on span "Edit" at bounding box center [956, 229] width 26 height 31
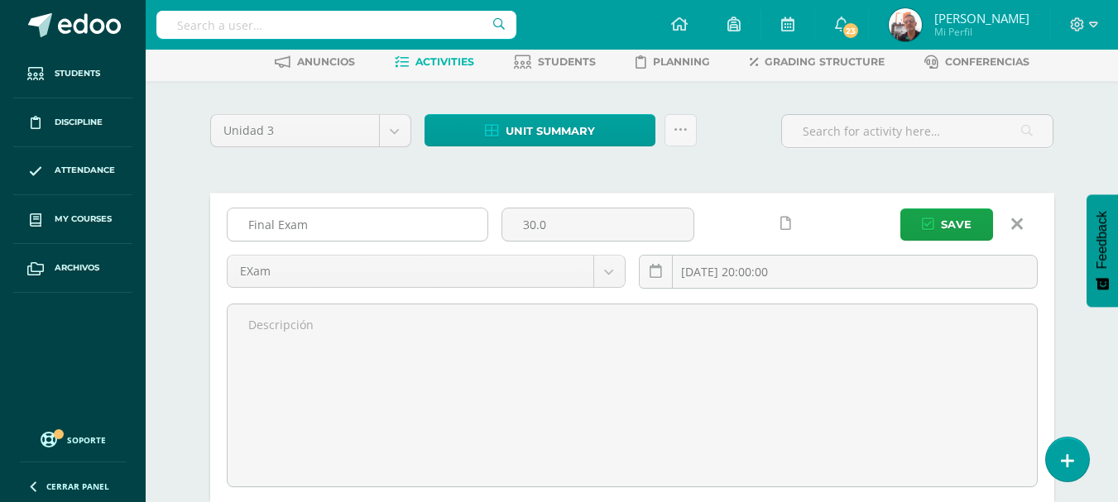
scroll to position [166, 0]
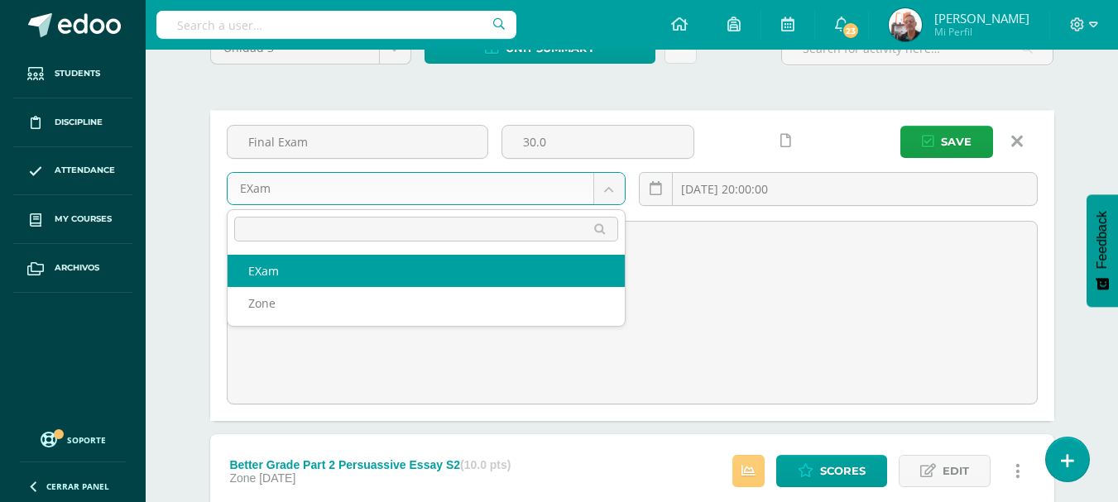
click at [297, 187] on body "Students Discipline Attendance My courses Archivos Soporte Centro de ayuda Últi…" at bounding box center [559, 489] width 1118 height 1311
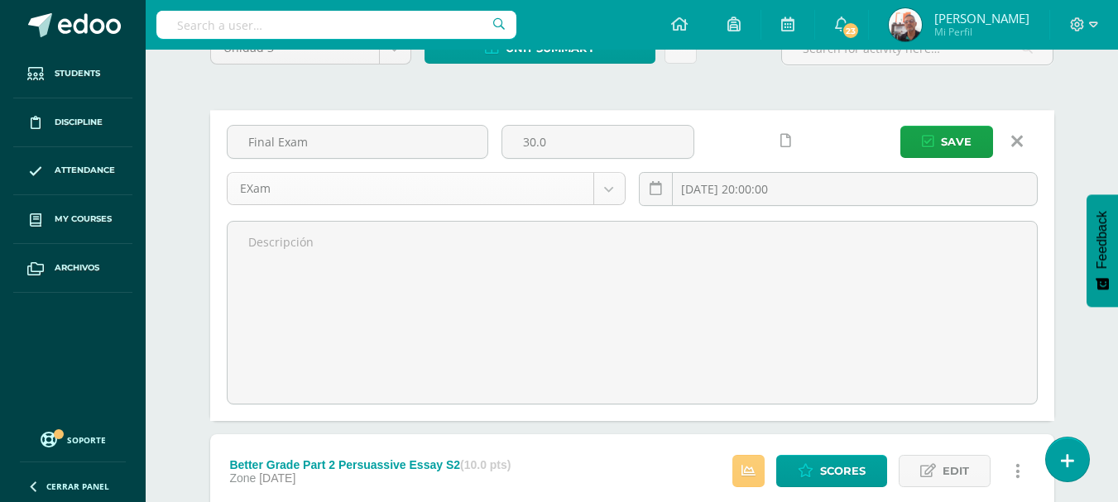
click at [615, 190] on body "Students Discipline Attendance My courses Archivos Soporte Centro de ayuda Últi…" at bounding box center [559, 489] width 1118 height 1311
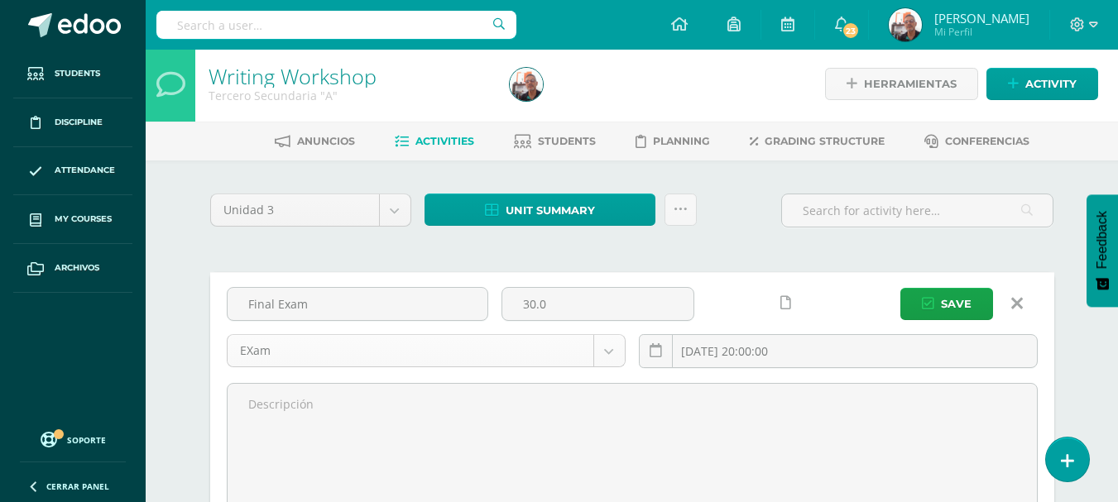
scroll to position [0, 0]
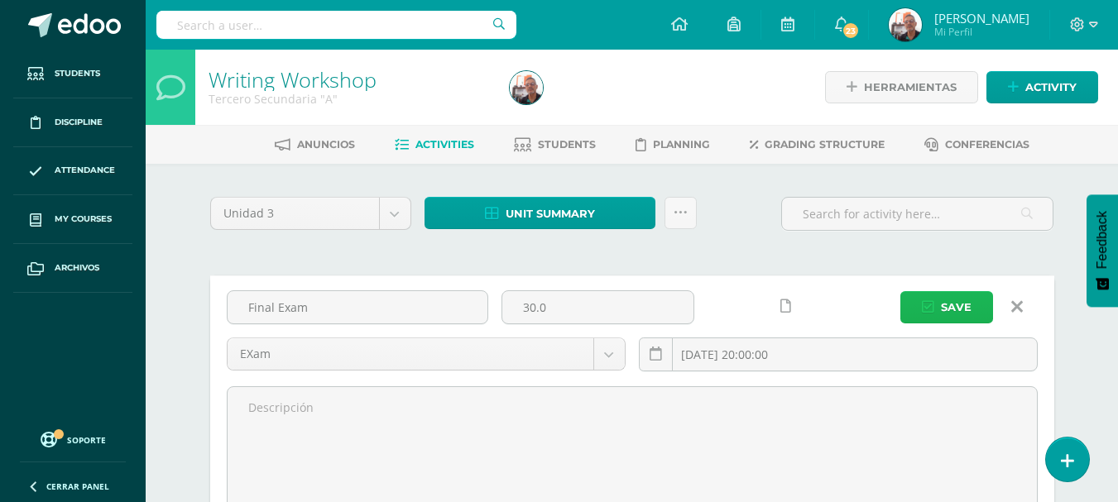
click at [948, 310] on span "Save" at bounding box center [956, 307] width 31 height 31
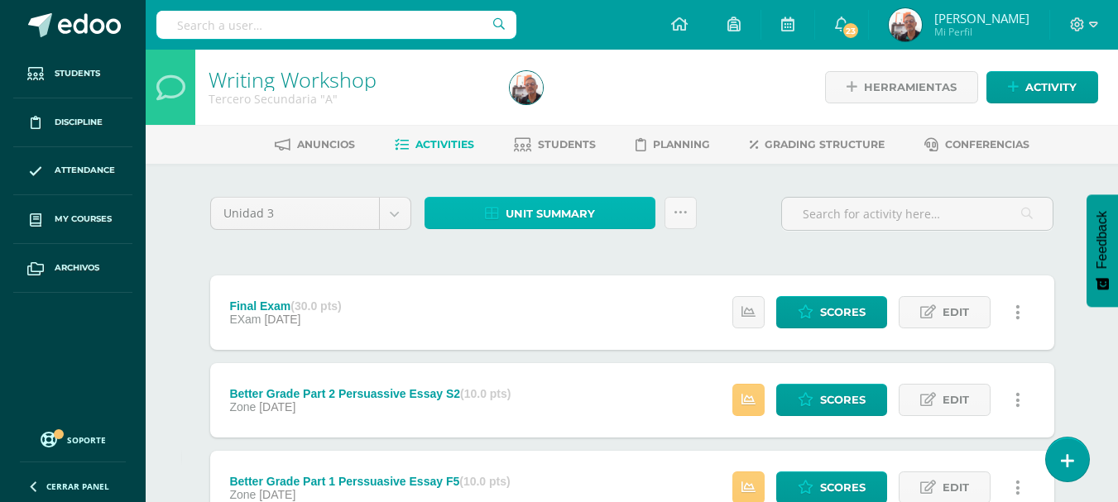
click at [540, 211] on span "Unit summary" at bounding box center [550, 214] width 89 height 31
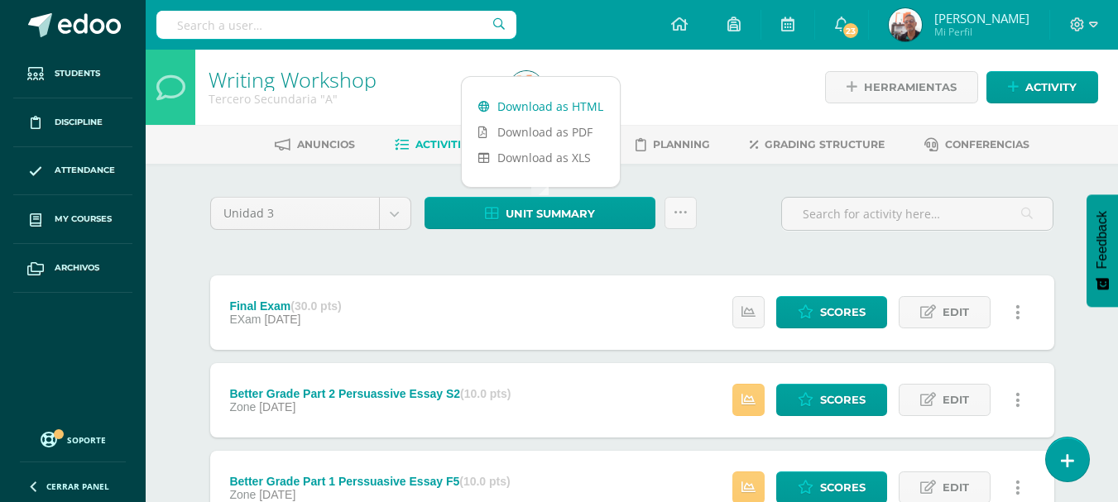
click at [548, 116] on link "Download as HTML" at bounding box center [541, 107] width 158 height 26
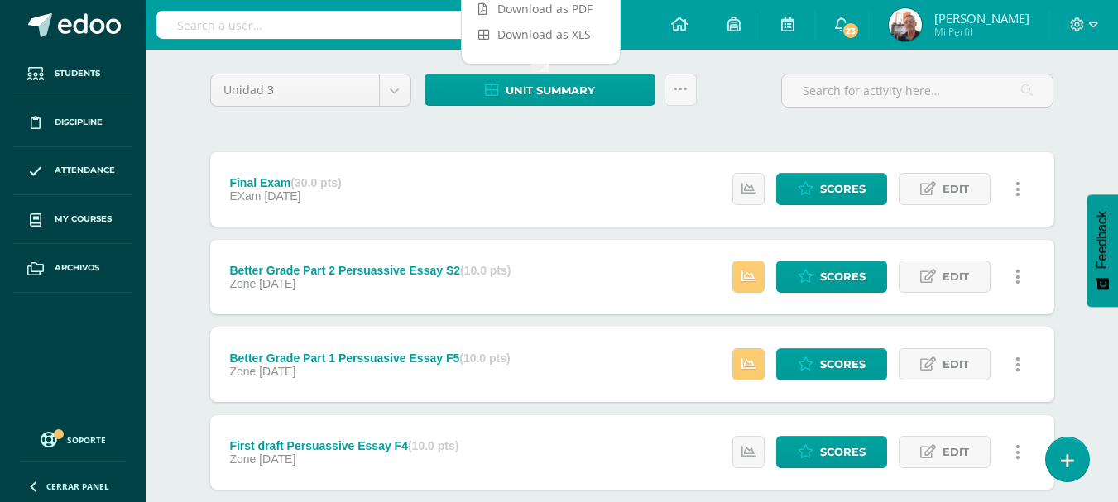
scroll to position [331, 0]
